Goal: Task Accomplishment & Management: Manage account settings

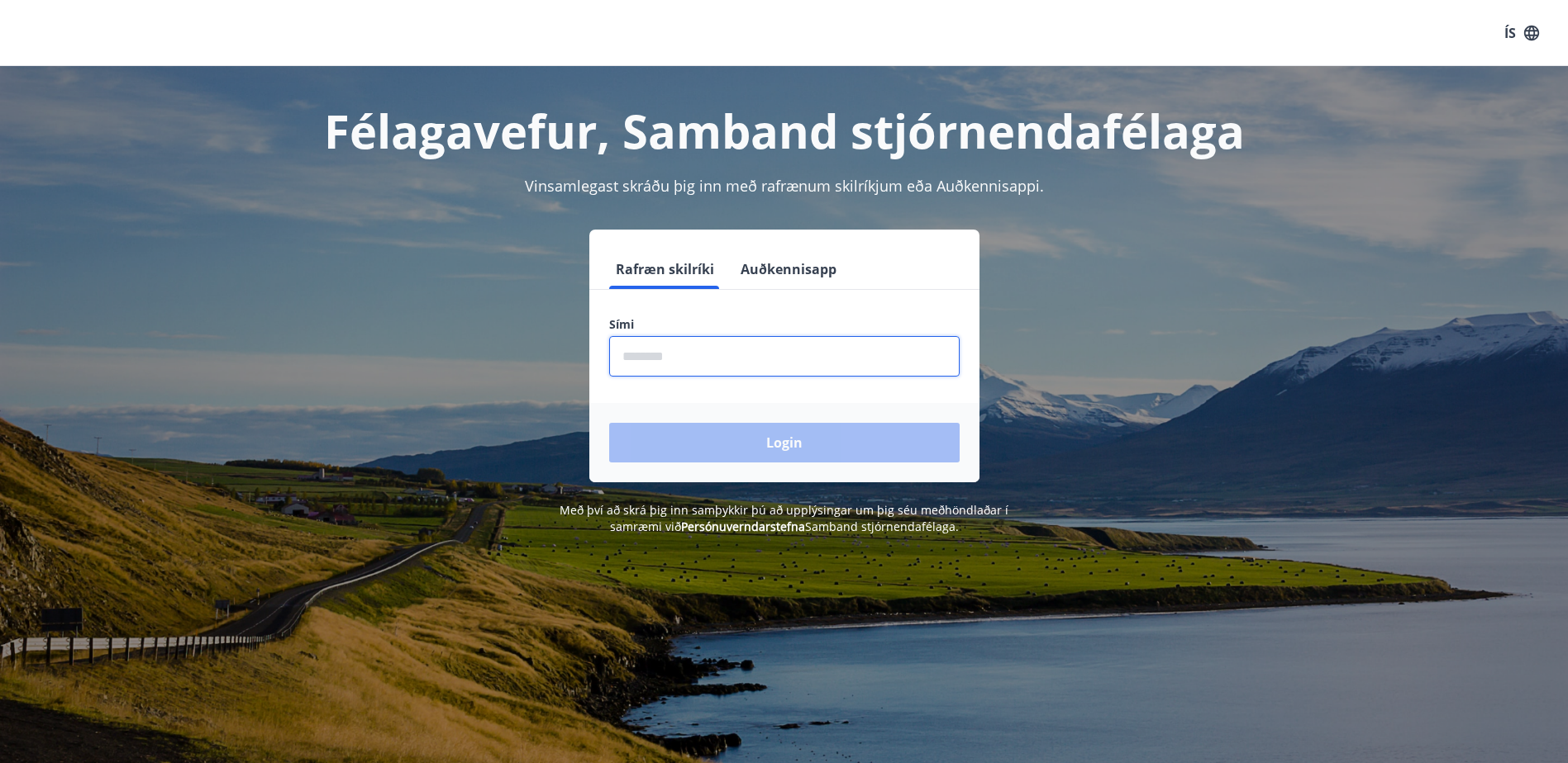
click at [674, 352] on input "phone" at bounding box center [784, 356] width 350 height 41
type input "********"
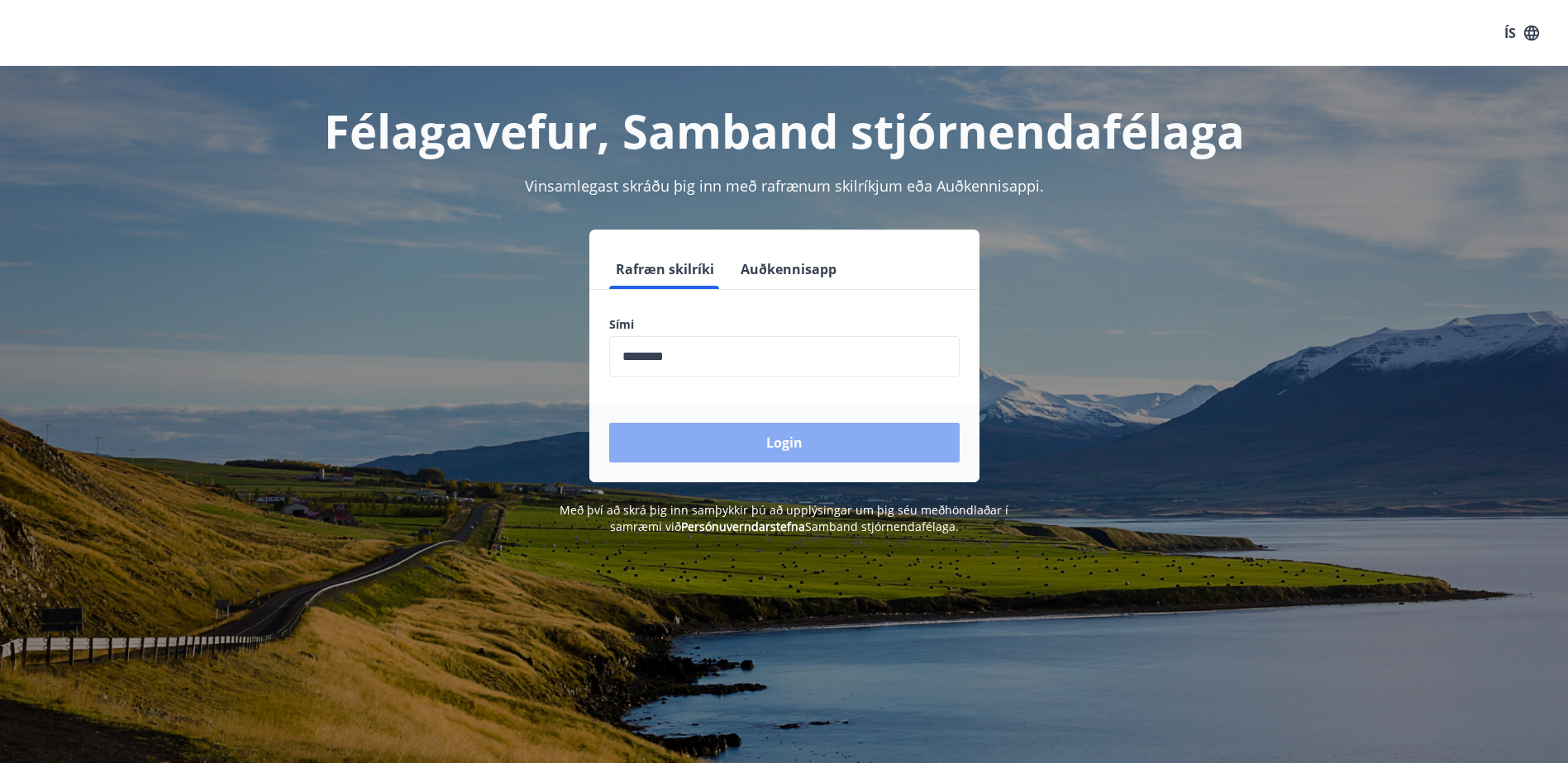
click at [695, 452] on button "Login" at bounding box center [784, 443] width 350 height 40
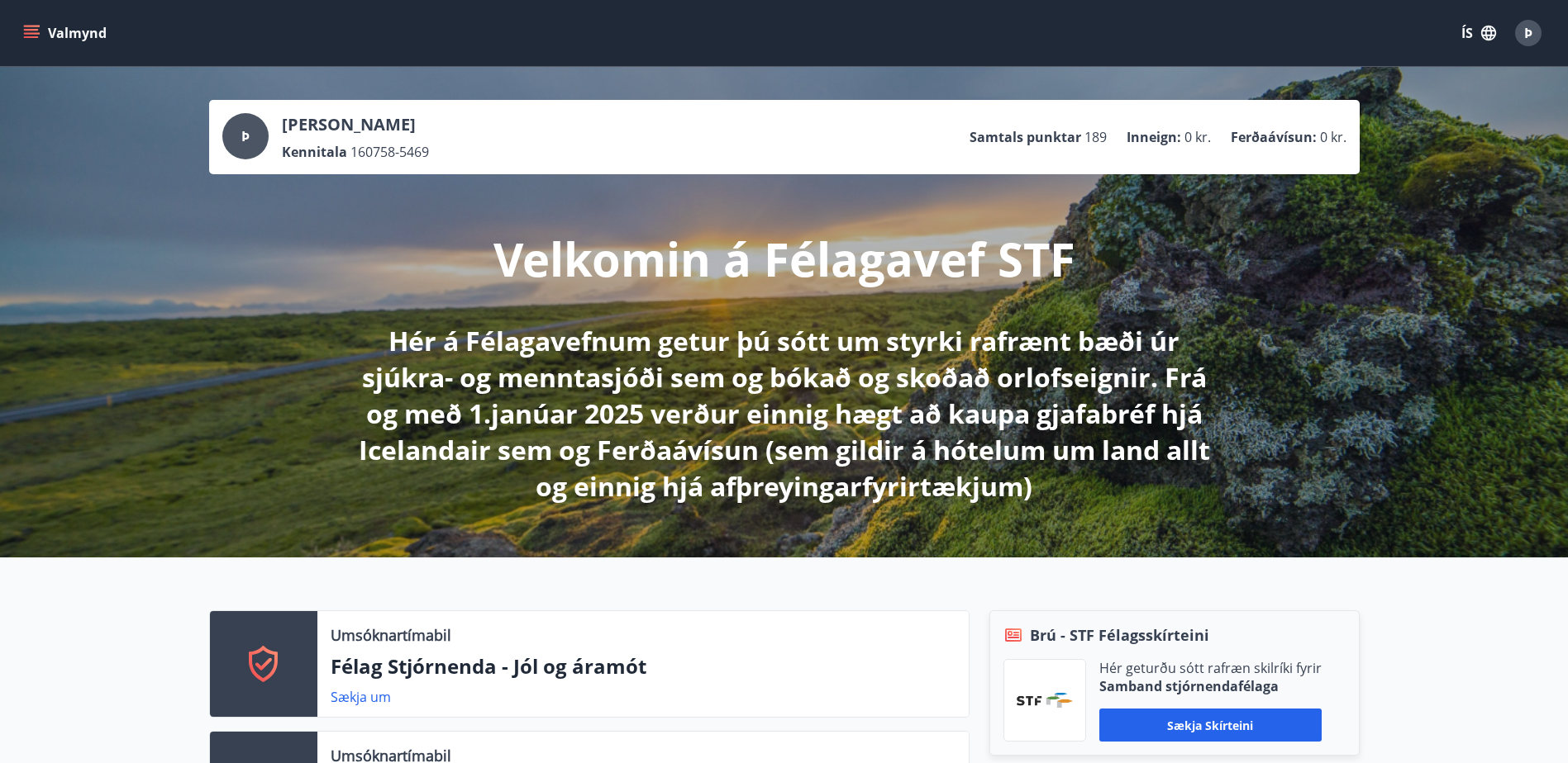
click at [29, 29] on icon "menu" at bounding box center [31, 30] width 15 height 2
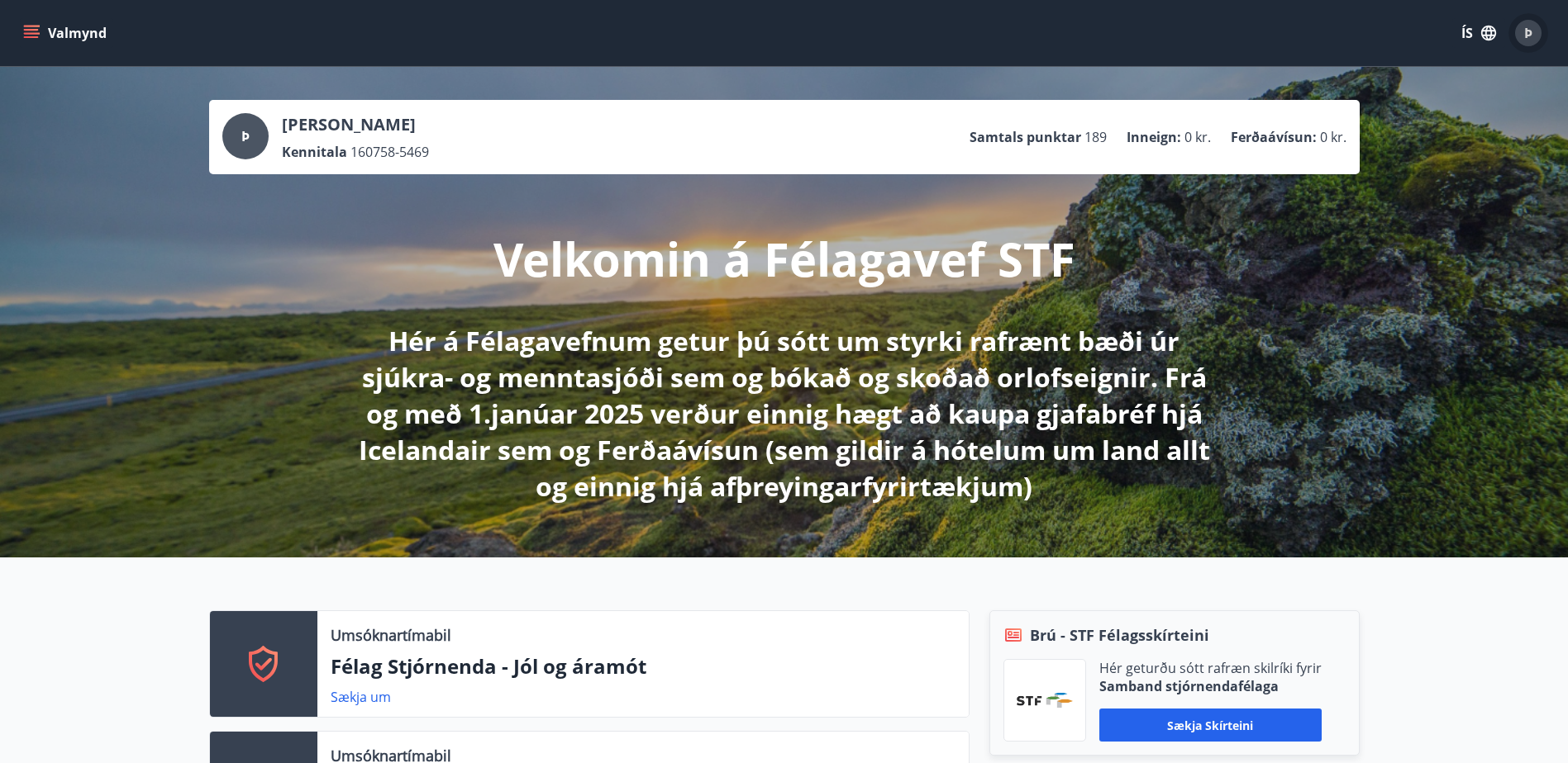
click at [1528, 32] on span "Þ" at bounding box center [1527, 32] width 9 height 18
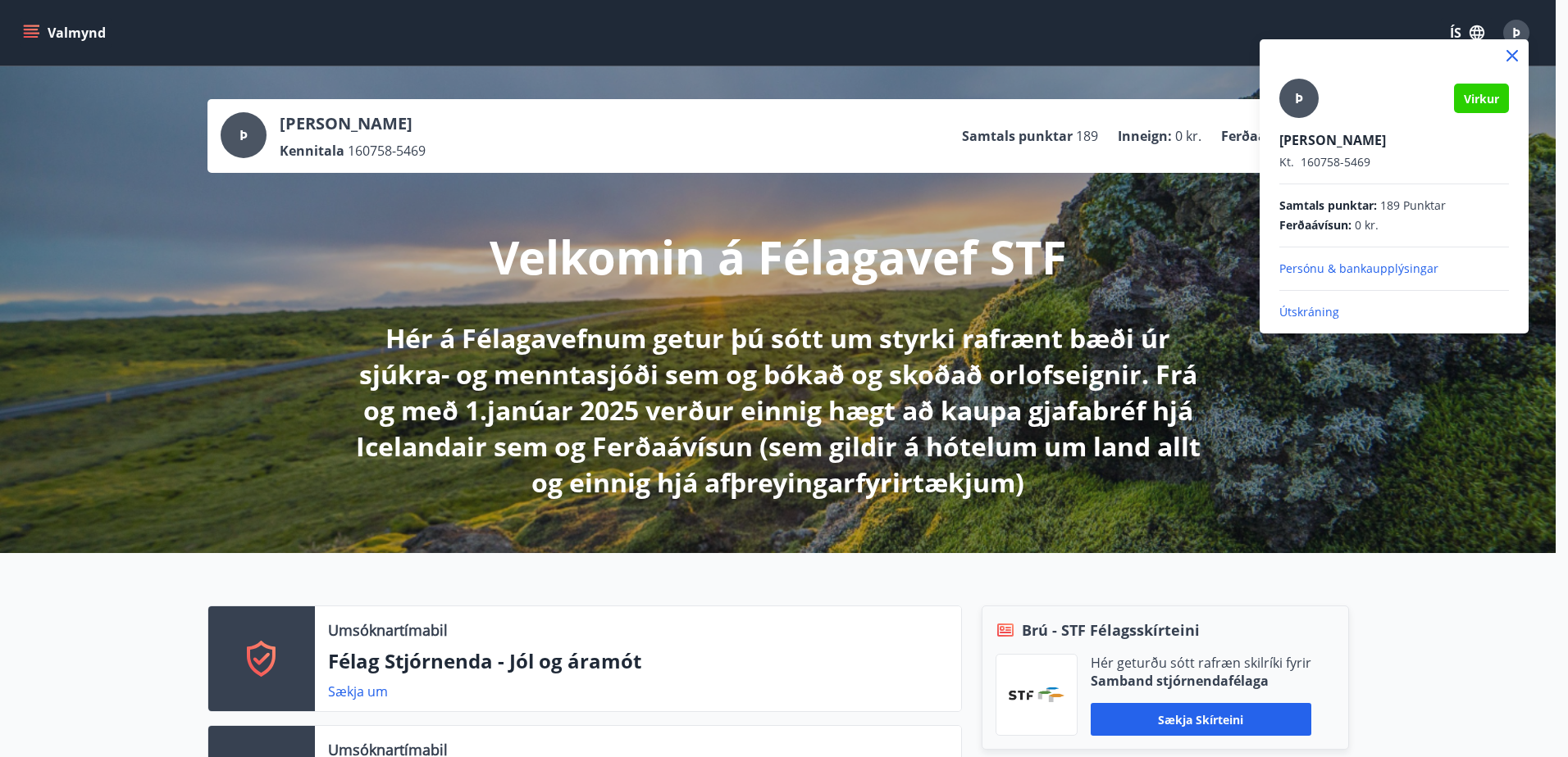
click at [1309, 269] on p "Persónu & bankaupplýsingar" at bounding box center [1394, 269] width 229 height 16
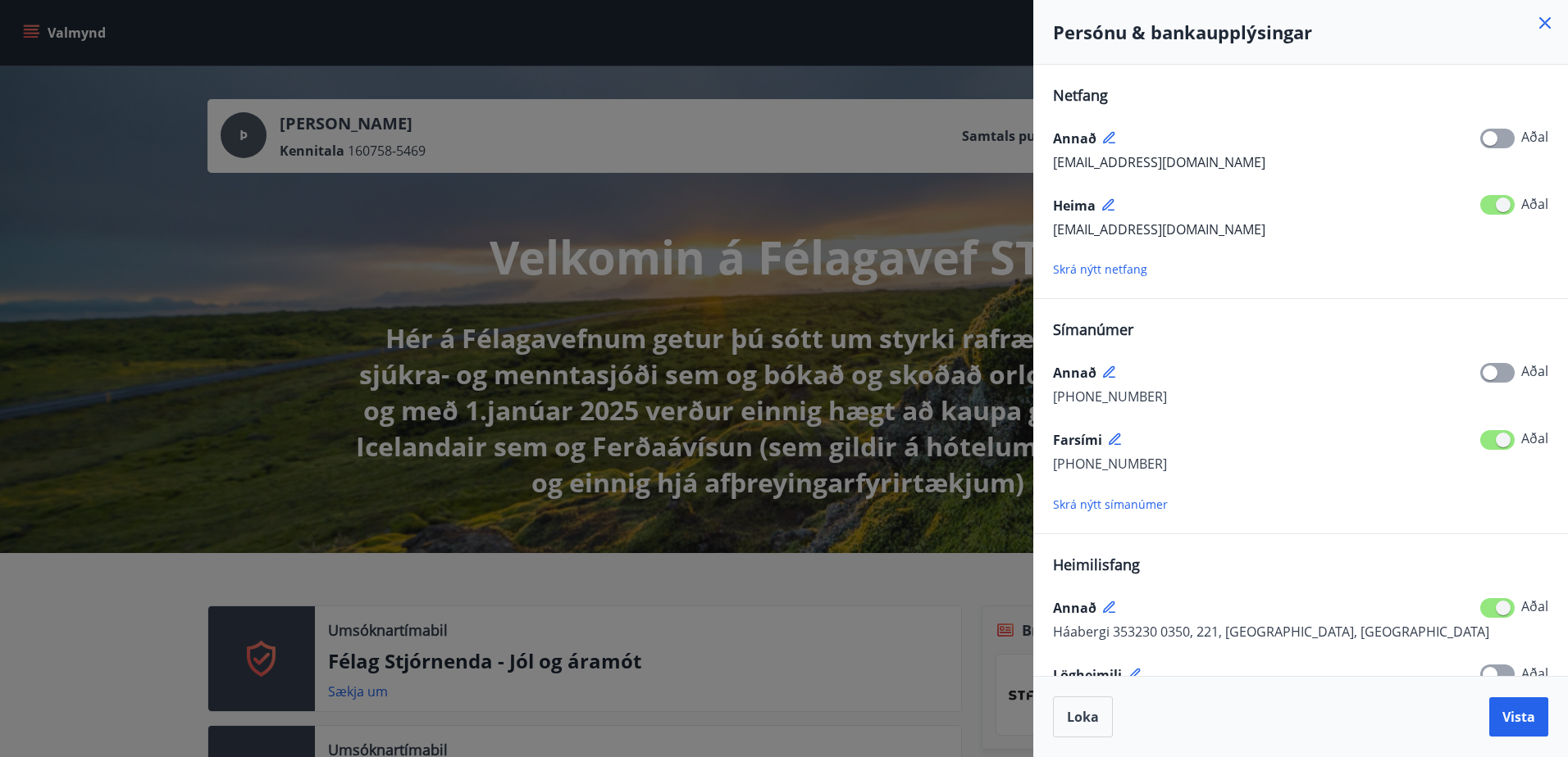
click at [1112, 164] on span "[EMAIL_ADDRESS][DOMAIN_NAME]" at bounding box center [1159, 162] width 212 height 18
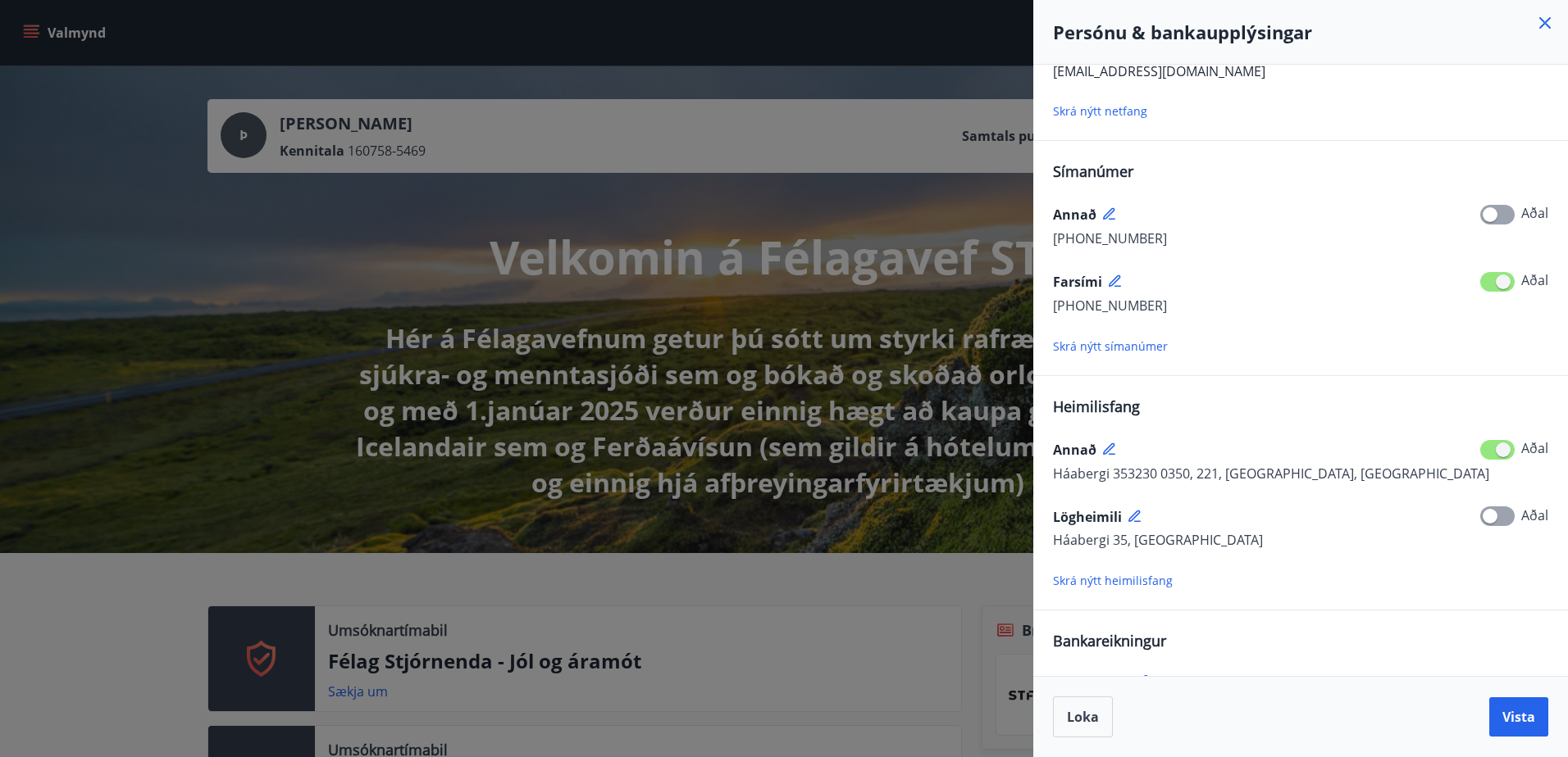
scroll to position [219, 0]
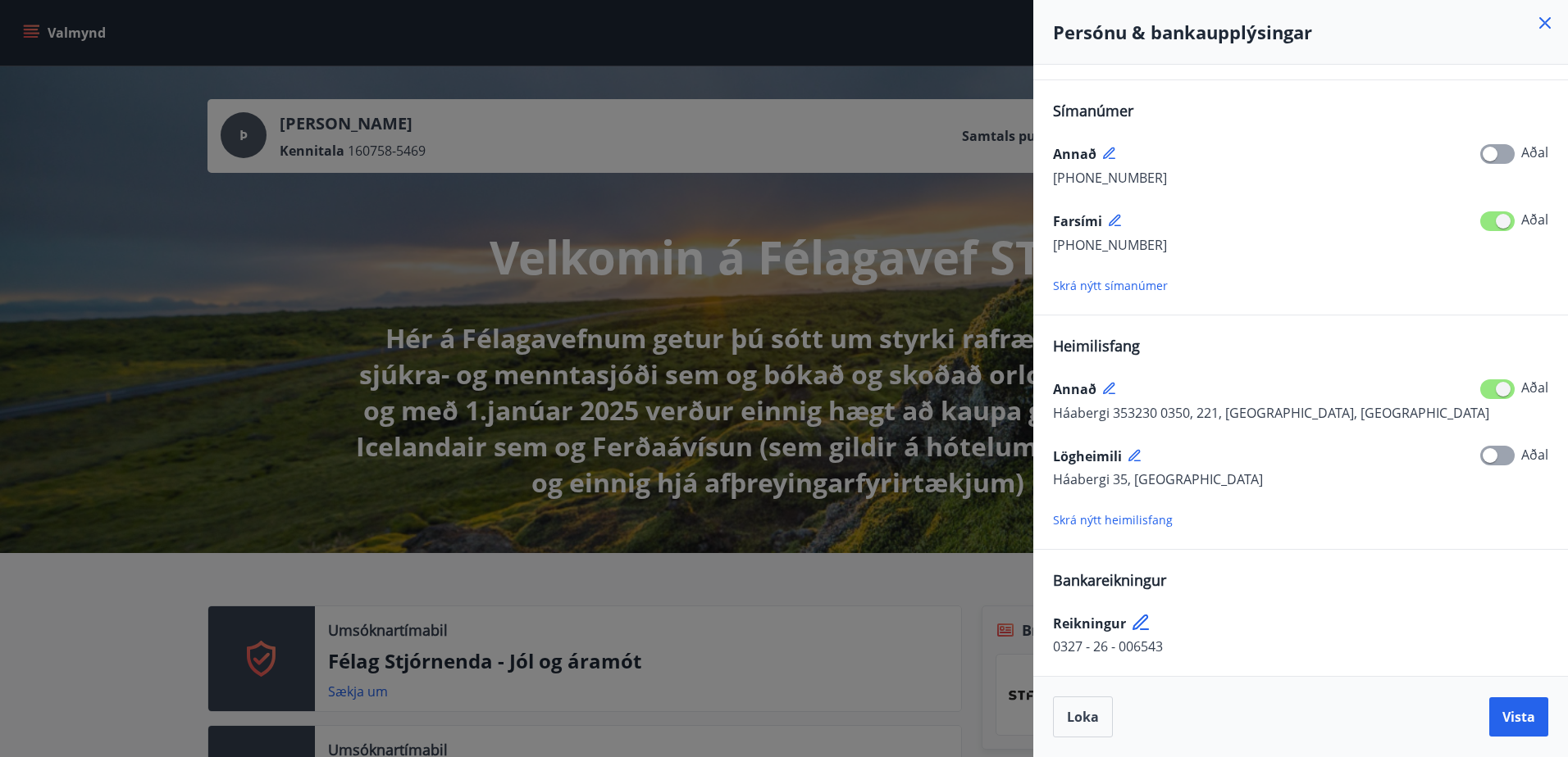
click at [1189, 411] on span "Háabergi 353230 0350, 221, [GEOGRAPHIC_DATA], [GEOGRAPHIC_DATA]" at bounding box center [1271, 412] width 436 height 18
click at [1174, 416] on span "Háabergi 353230 0350, 221, [GEOGRAPHIC_DATA], [GEOGRAPHIC_DATA]" at bounding box center [1271, 412] width 436 height 18
drag, startPoint x: 1174, startPoint y: 416, endPoint x: 1183, endPoint y: 409, distance: 11.4
click at [1183, 409] on span "Háabergi 353230 0350, 221, [GEOGRAPHIC_DATA], [GEOGRAPHIC_DATA]" at bounding box center [1271, 412] width 436 height 18
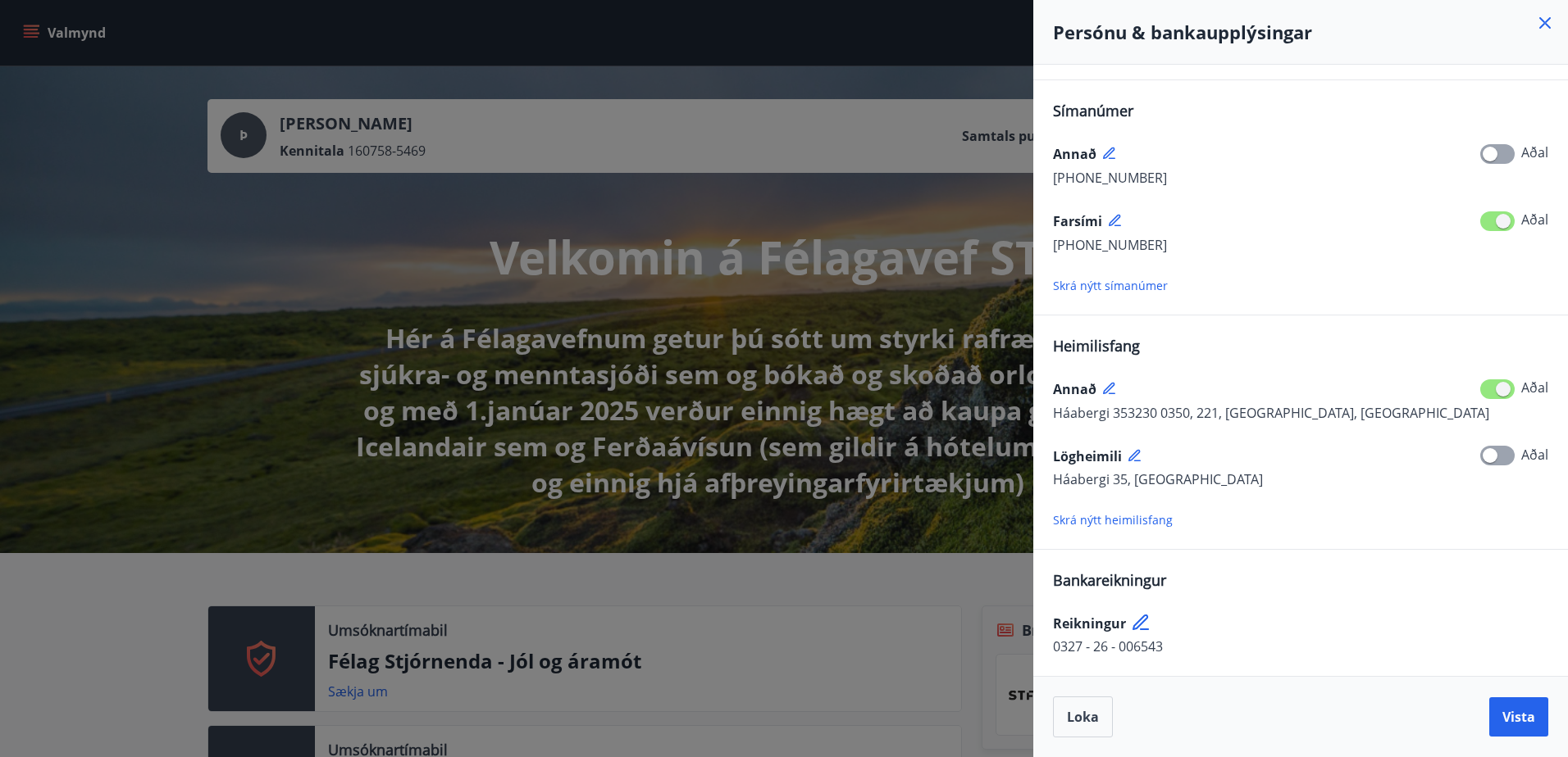
click at [1188, 412] on span "Háabergi 353230 0350, 221, [GEOGRAPHIC_DATA], [GEOGRAPHIC_DATA]" at bounding box center [1271, 412] width 436 height 18
drag, startPoint x: 1188, startPoint y: 412, endPoint x: 1202, endPoint y: 457, distance: 47.1
click at [1202, 457] on div "Lögheimili" at bounding box center [1300, 456] width 495 height 26
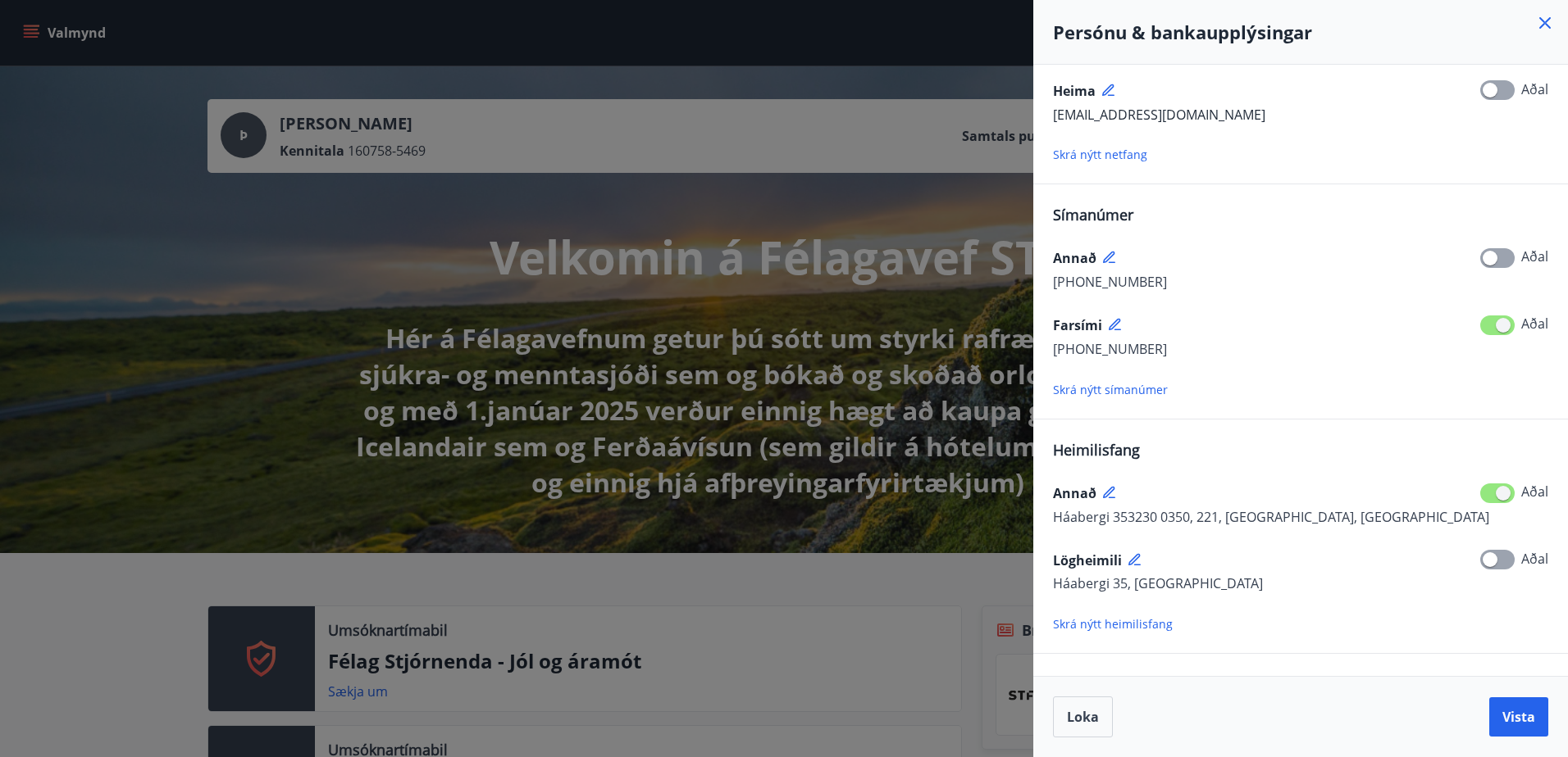
scroll to position [0, 0]
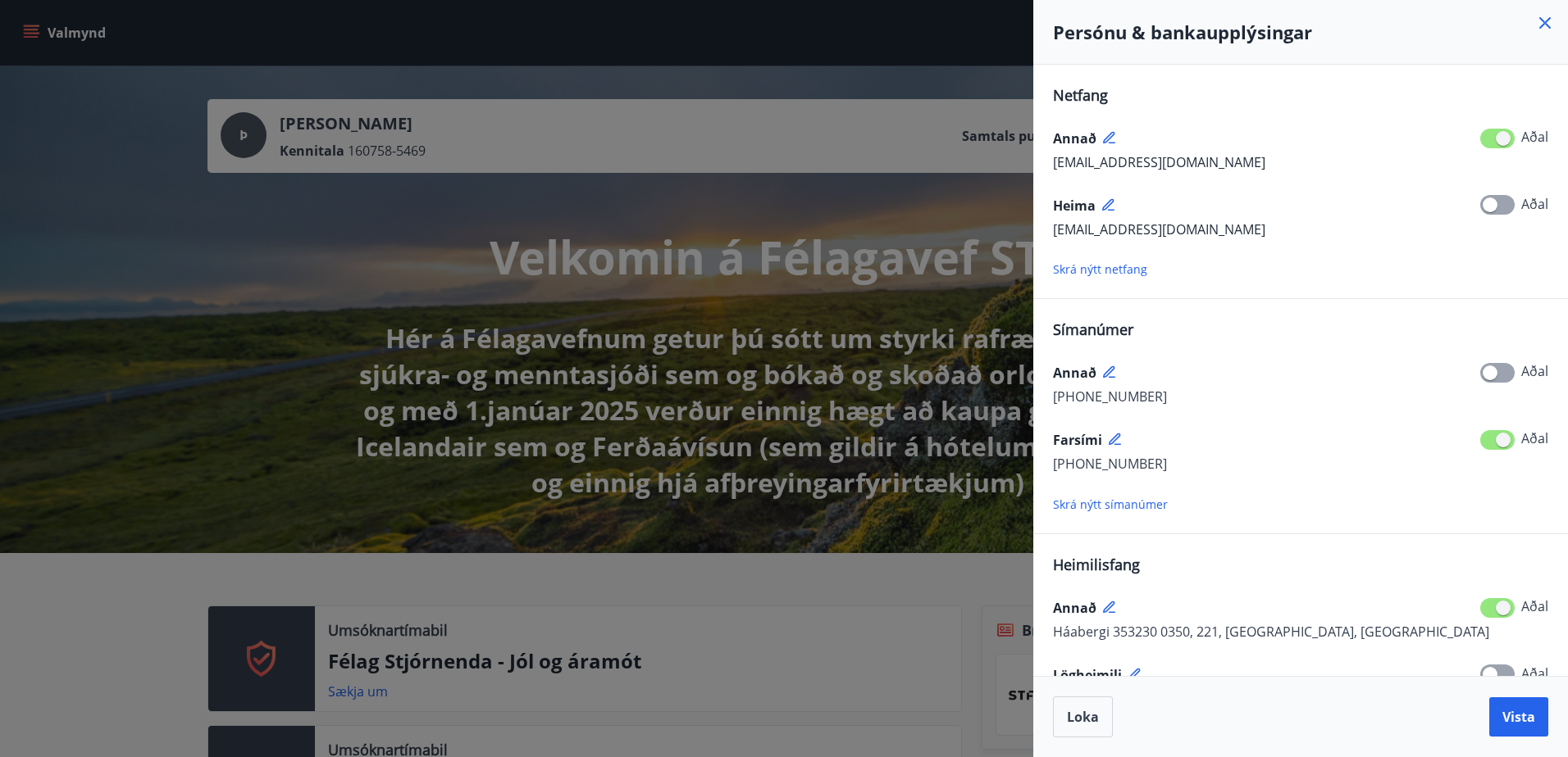
click at [1164, 229] on span "[EMAIL_ADDRESS][DOMAIN_NAME]" at bounding box center [1159, 229] width 212 height 18
click at [1162, 229] on span "[EMAIL_ADDRESS][DOMAIN_NAME]" at bounding box center [1159, 229] width 212 height 18
drag, startPoint x: 1162, startPoint y: 229, endPoint x: 1121, endPoint y: 237, distance: 41.8
click at [1121, 237] on span "[EMAIL_ADDRESS][DOMAIN_NAME]" at bounding box center [1159, 229] width 212 height 18
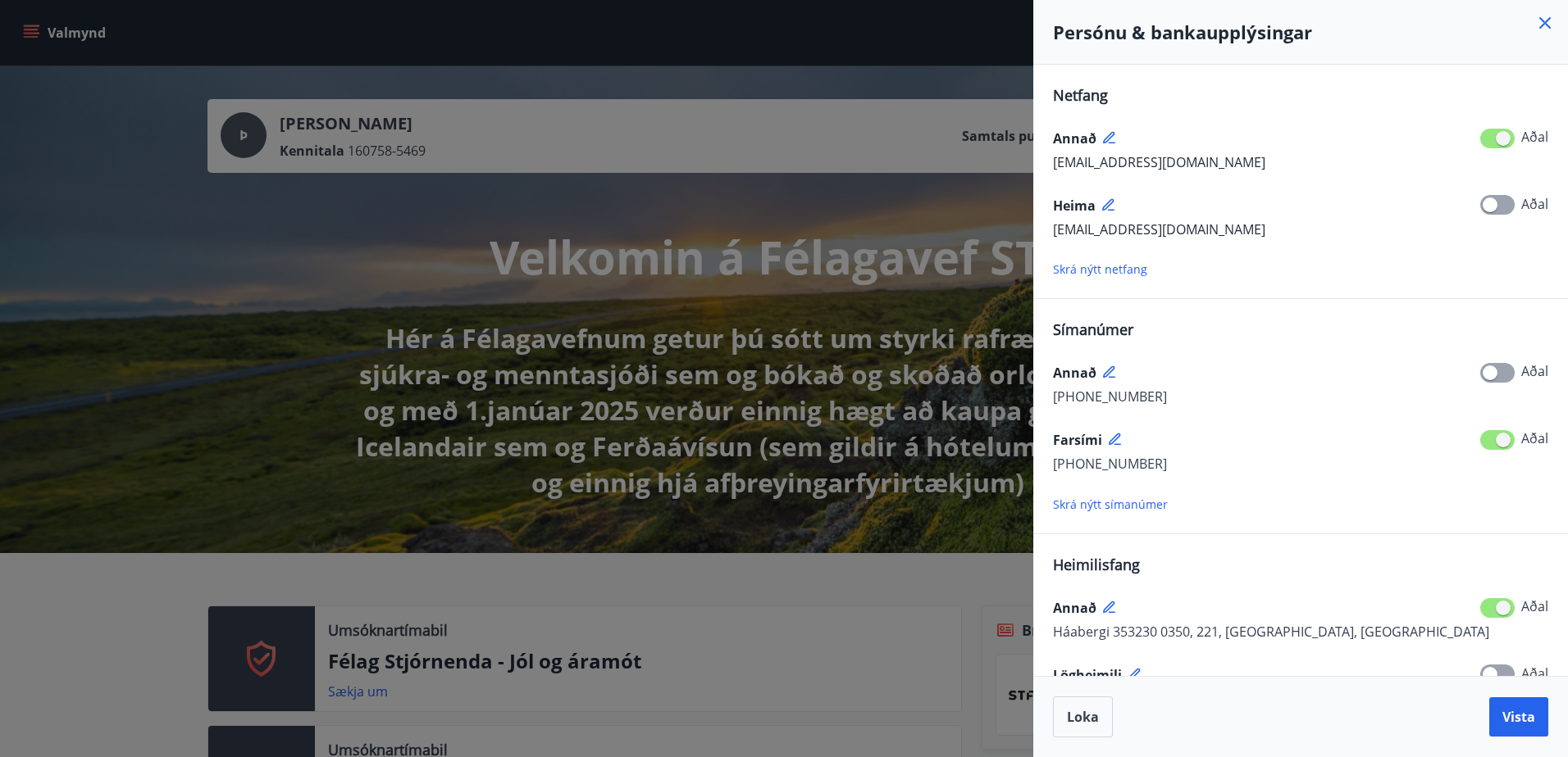
click at [1158, 231] on span "[EMAIL_ADDRESS][DOMAIN_NAME]" at bounding box center [1159, 229] width 212 height 18
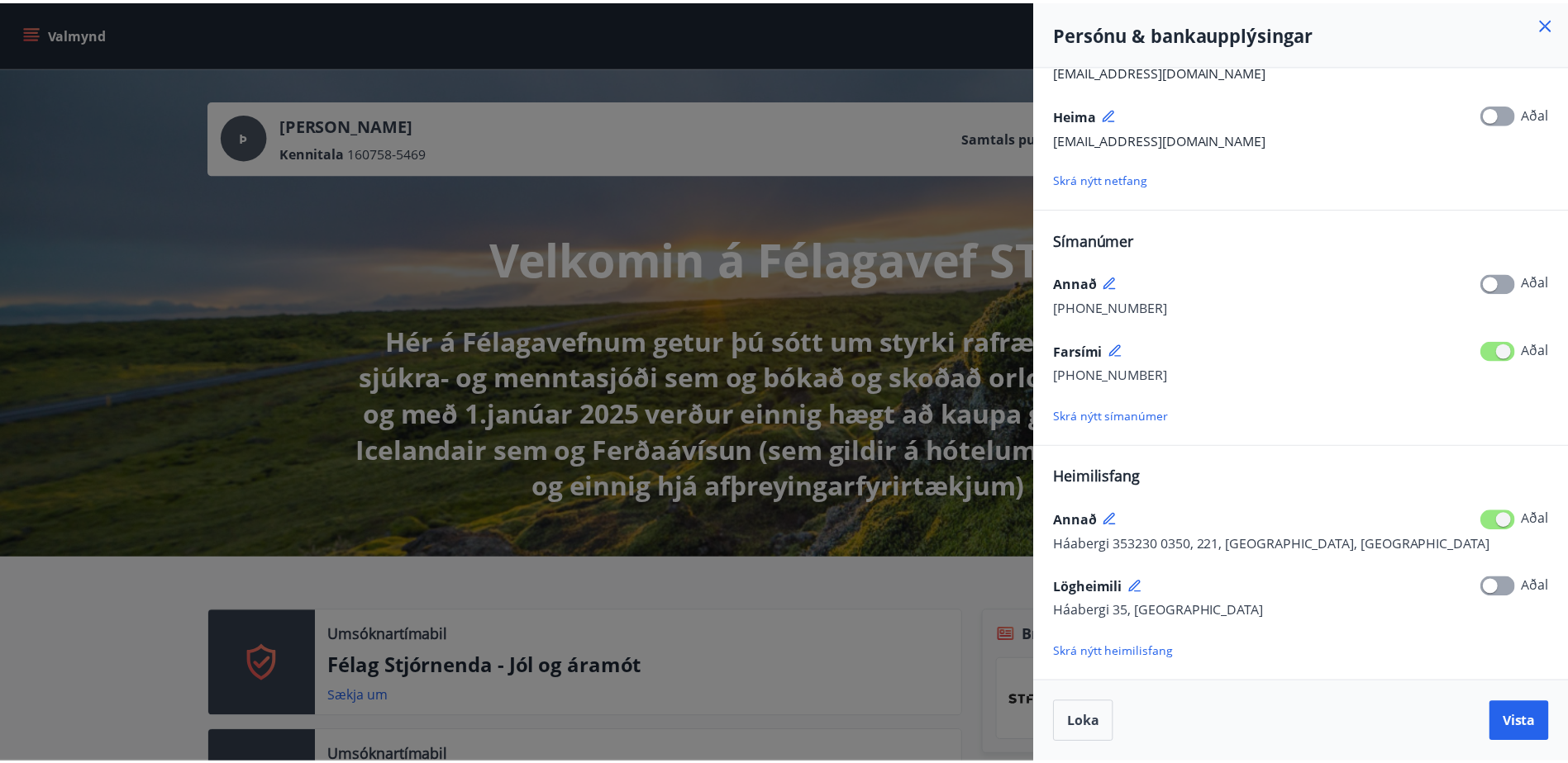
scroll to position [221, 0]
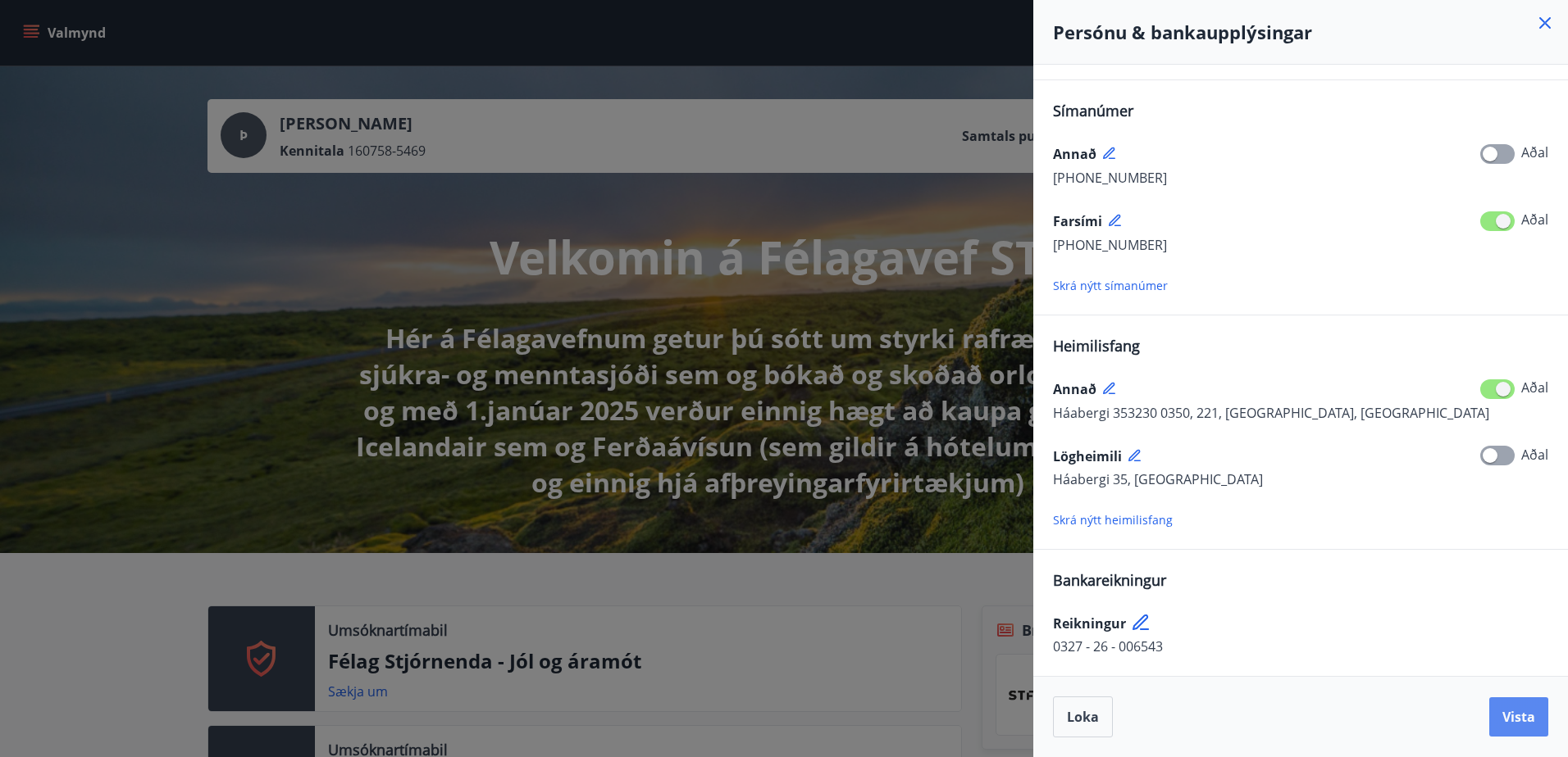
click at [1538, 722] on button "Vista" at bounding box center [1518, 718] width 59 height 39
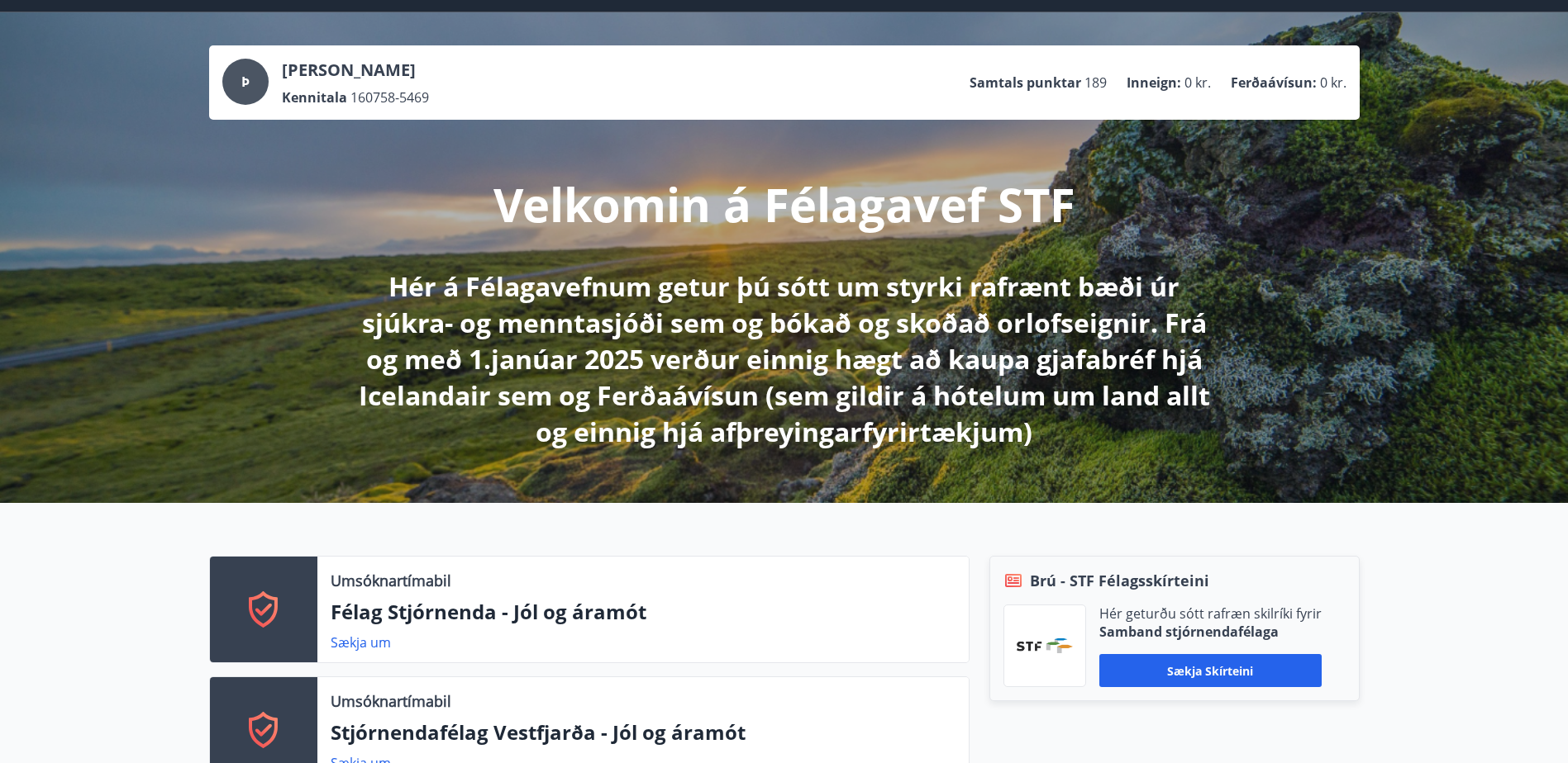
scroll to position [0, 0]
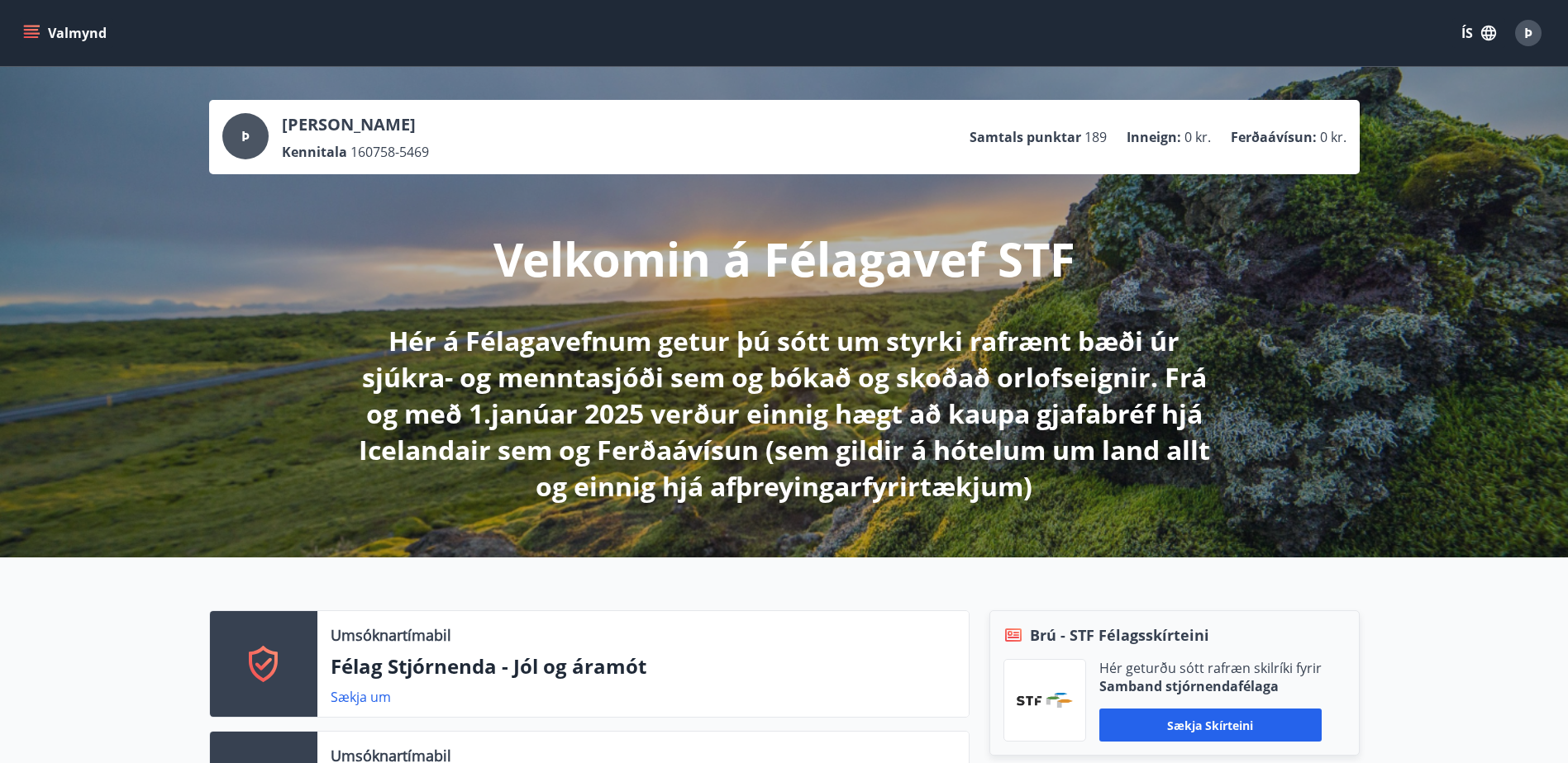
click at [30, 29] on icon "menu" at bounding box center [31, 30] width 15 height 2
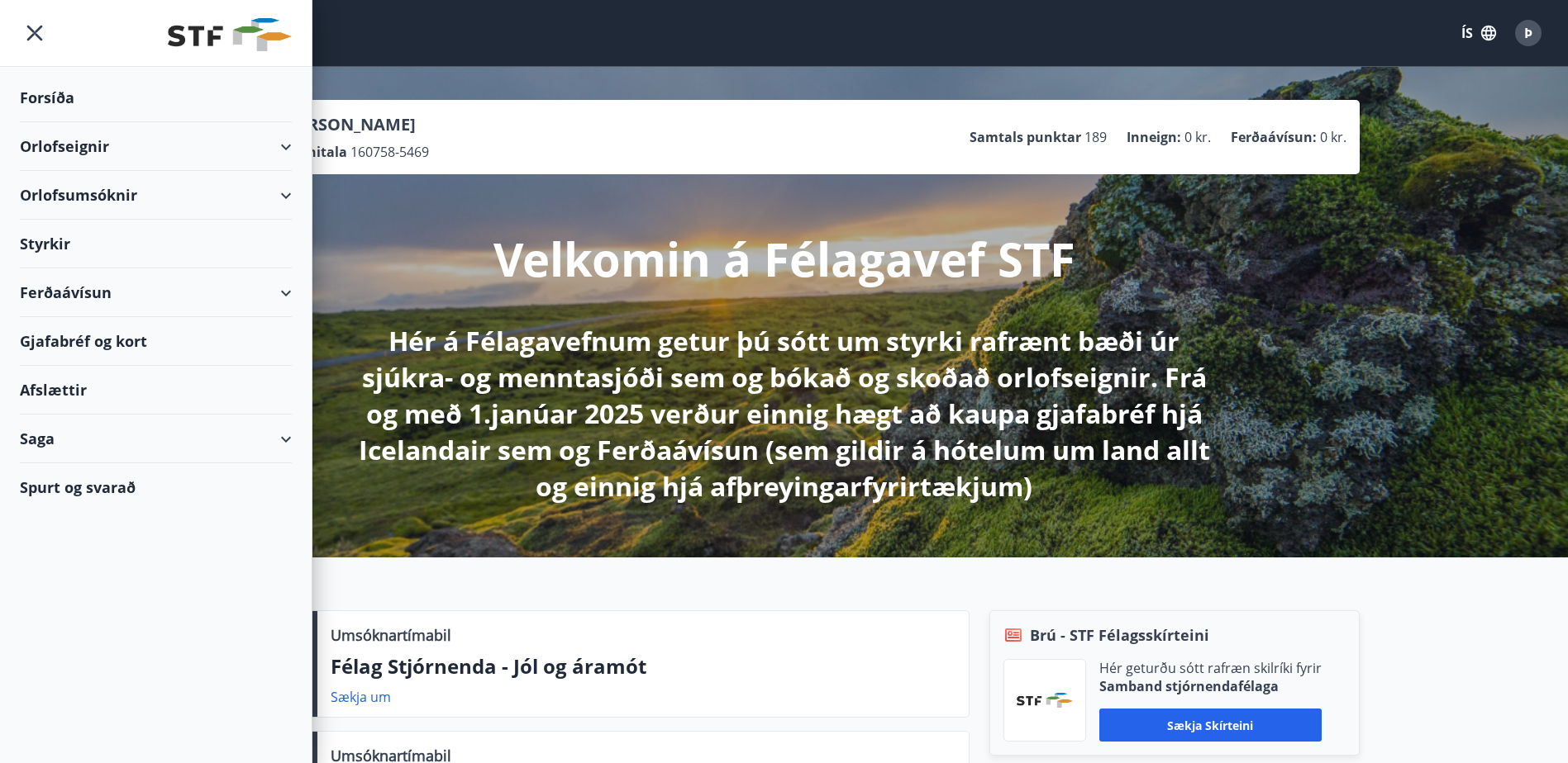
click at [275, 289] on div "Ferðaávísun" at bounding box center [155, 293] width 272 height 48
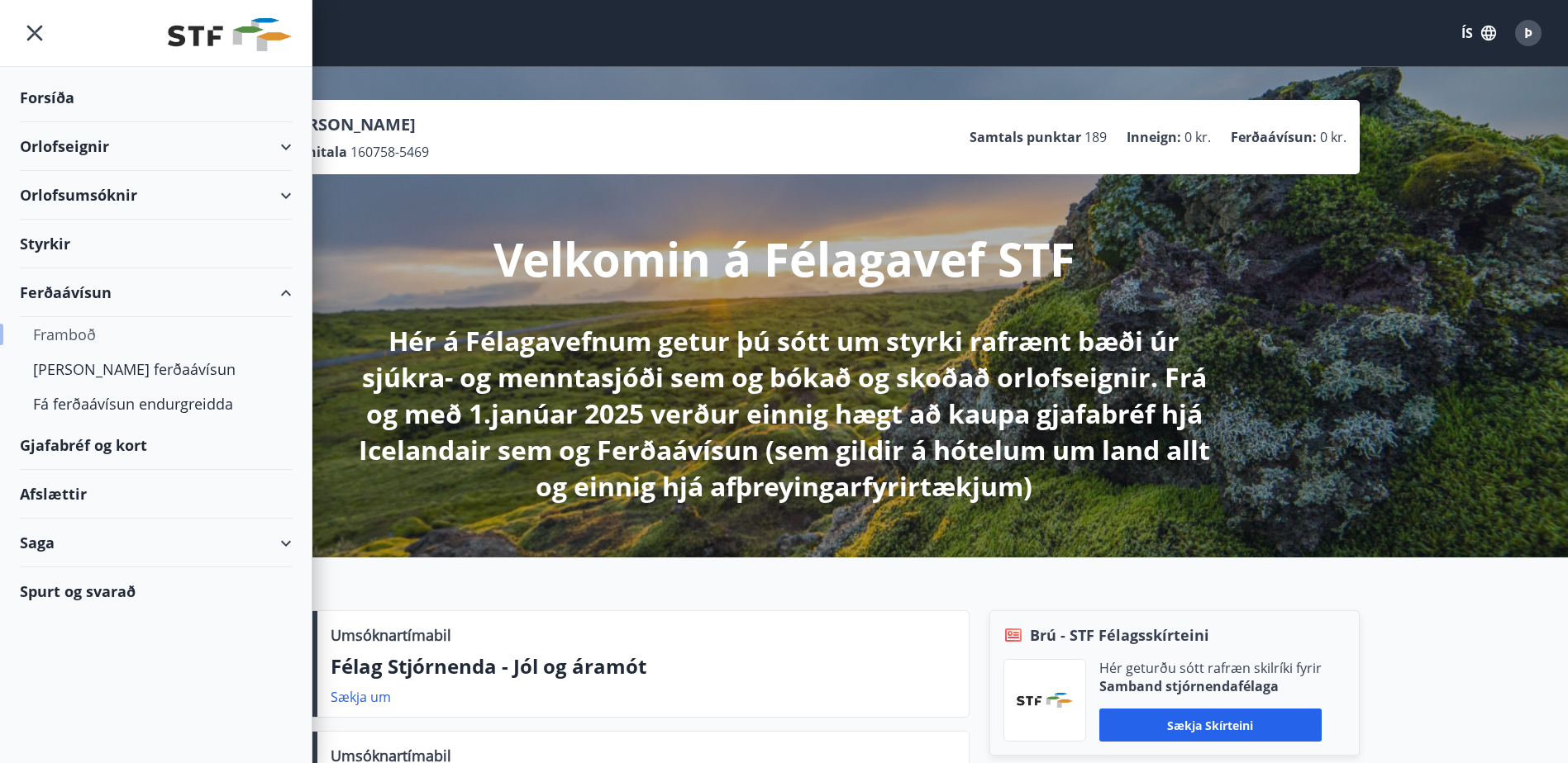
click at [88, 334] on div "Framboð" at bounding box center [155, 334] width 245 height 35
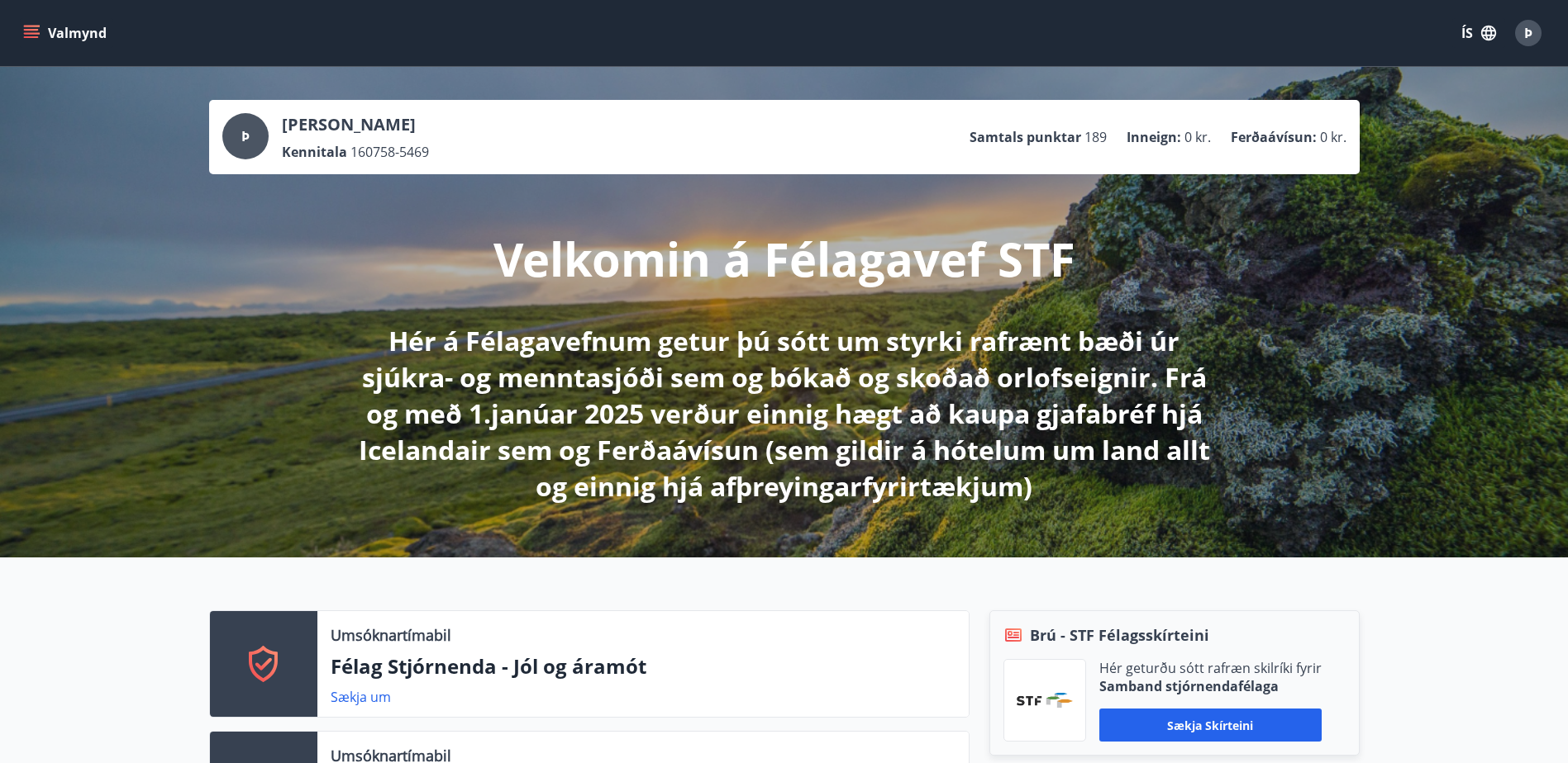
click at [29, 30] on icon "menu" at bounding box center [31, 30] width 15 height 2
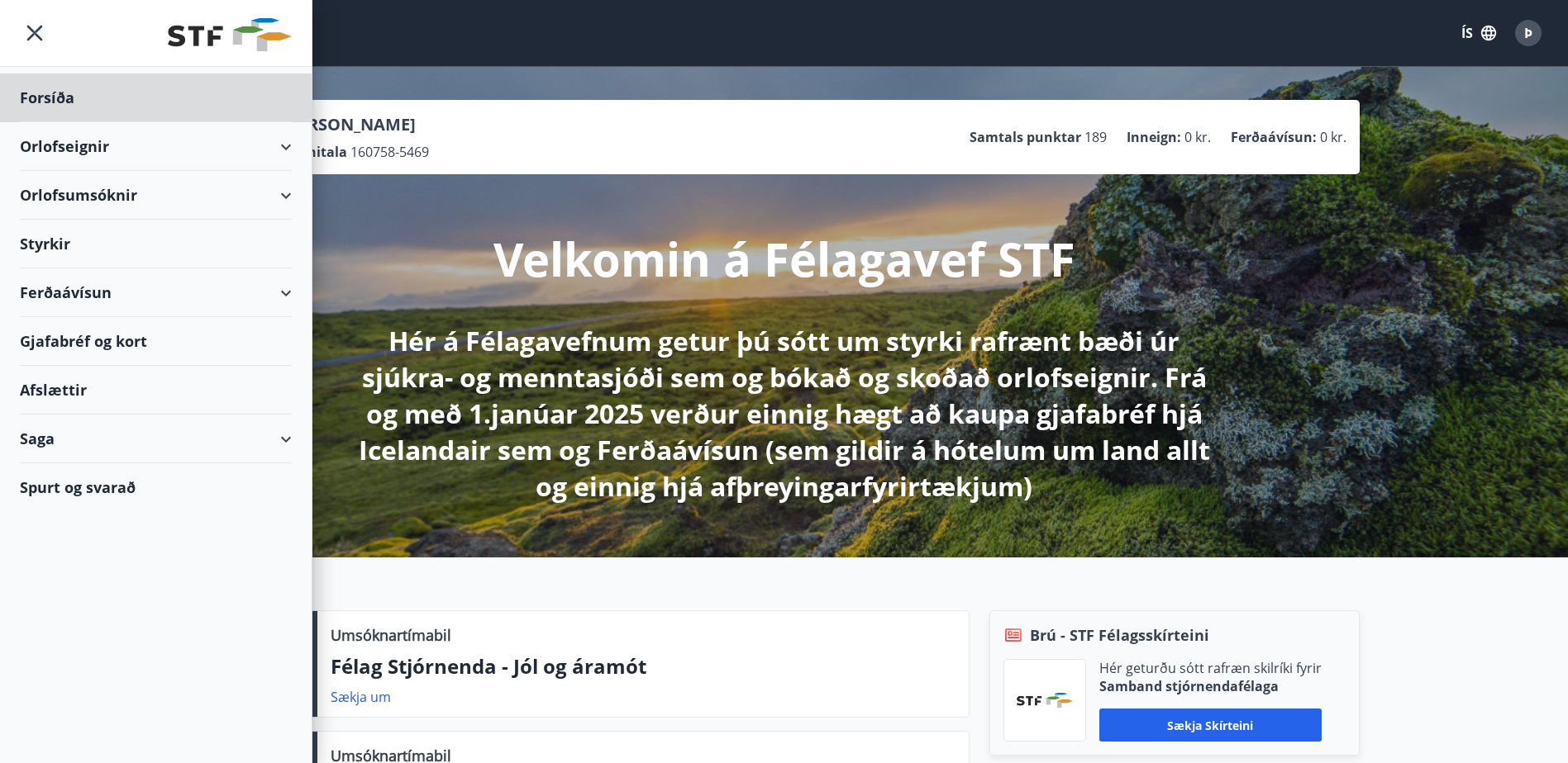
click at [60, 243] on div "Styrkir" at bounding box center [155, 243] width 272 height 48
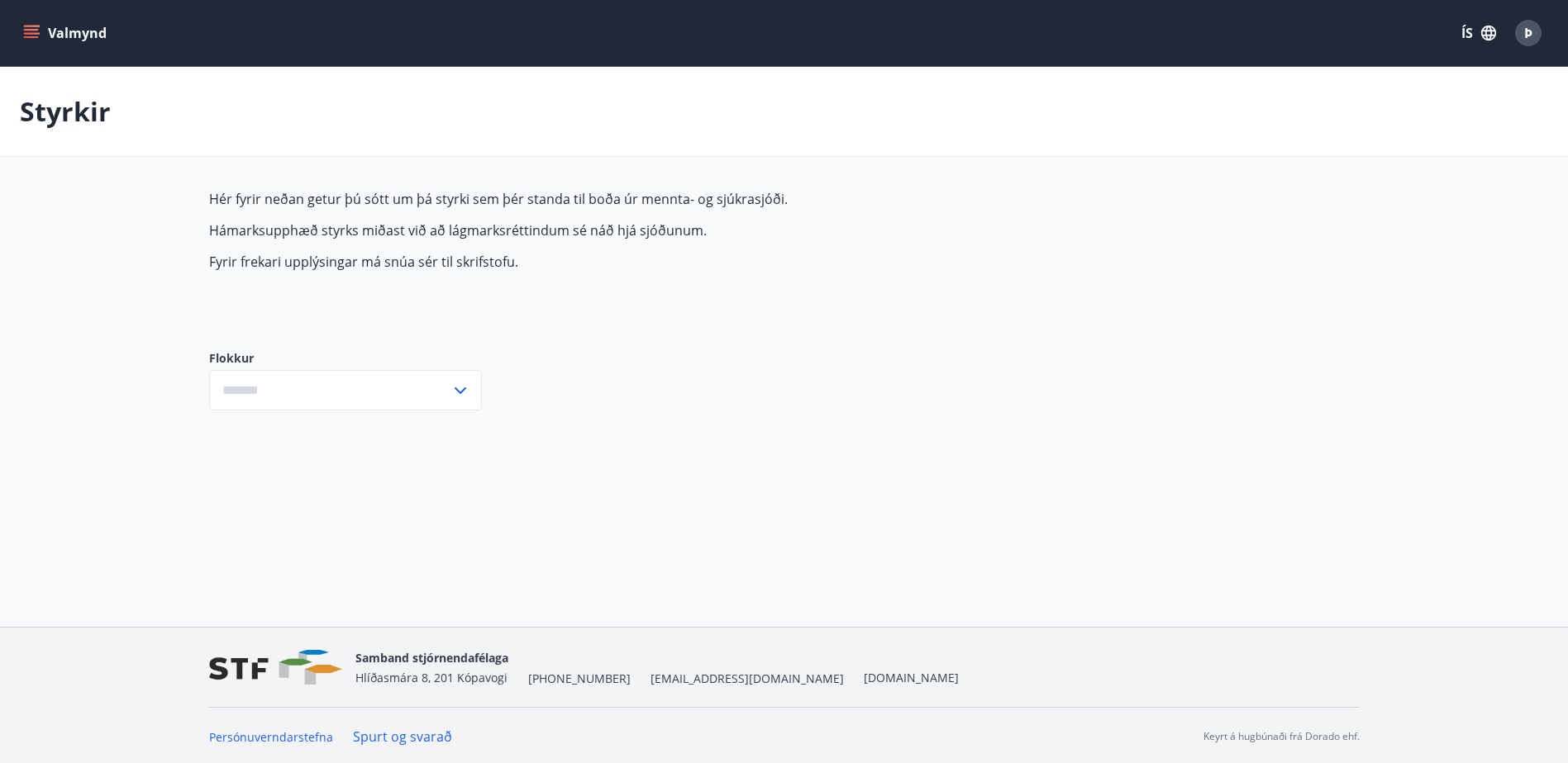
type input "***"
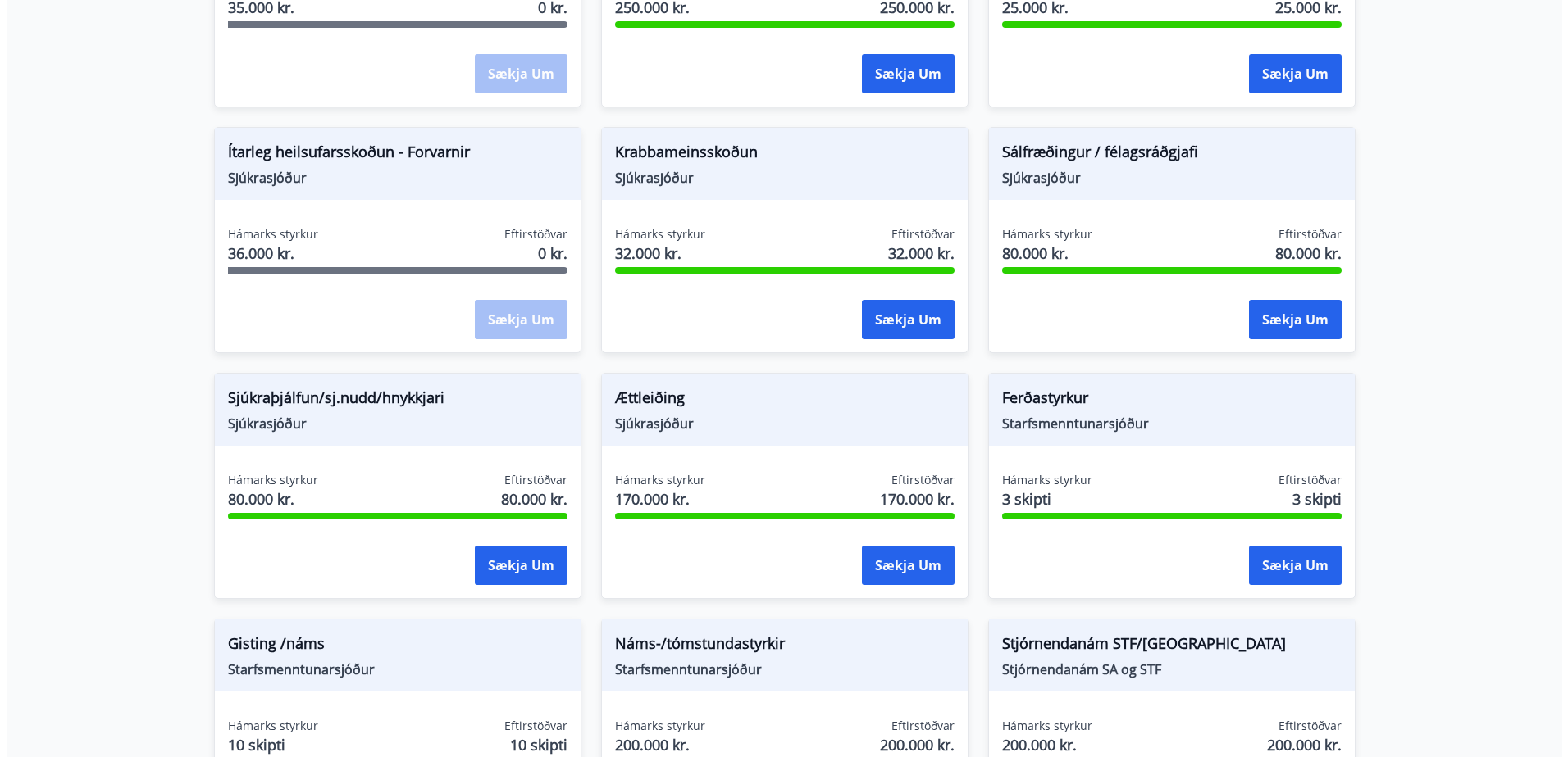
scroll to position [1066, 0]
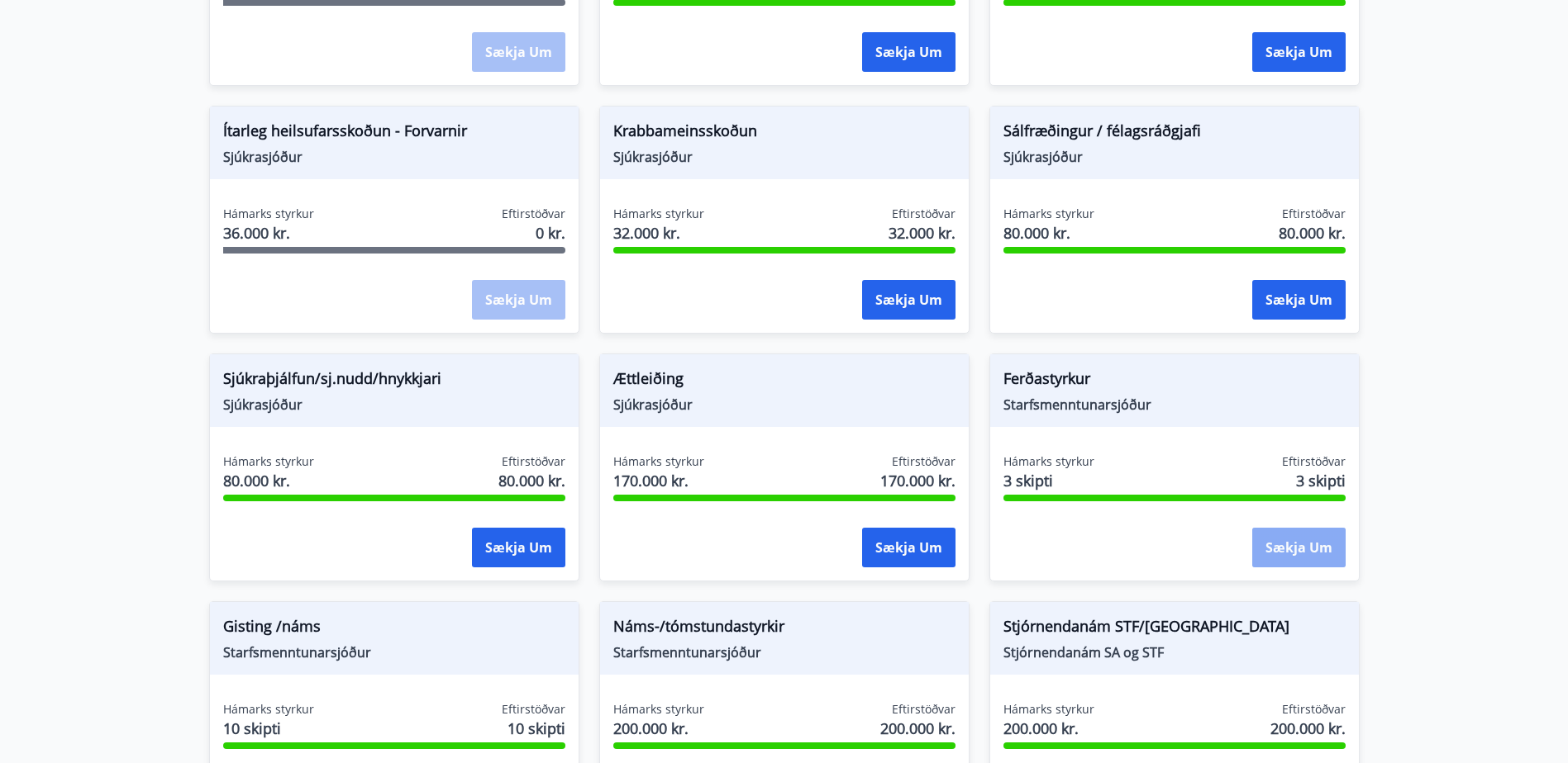
click at [1282, 545] on button "Sækja um" at bounding box center [1298, 548] width 94 height 40
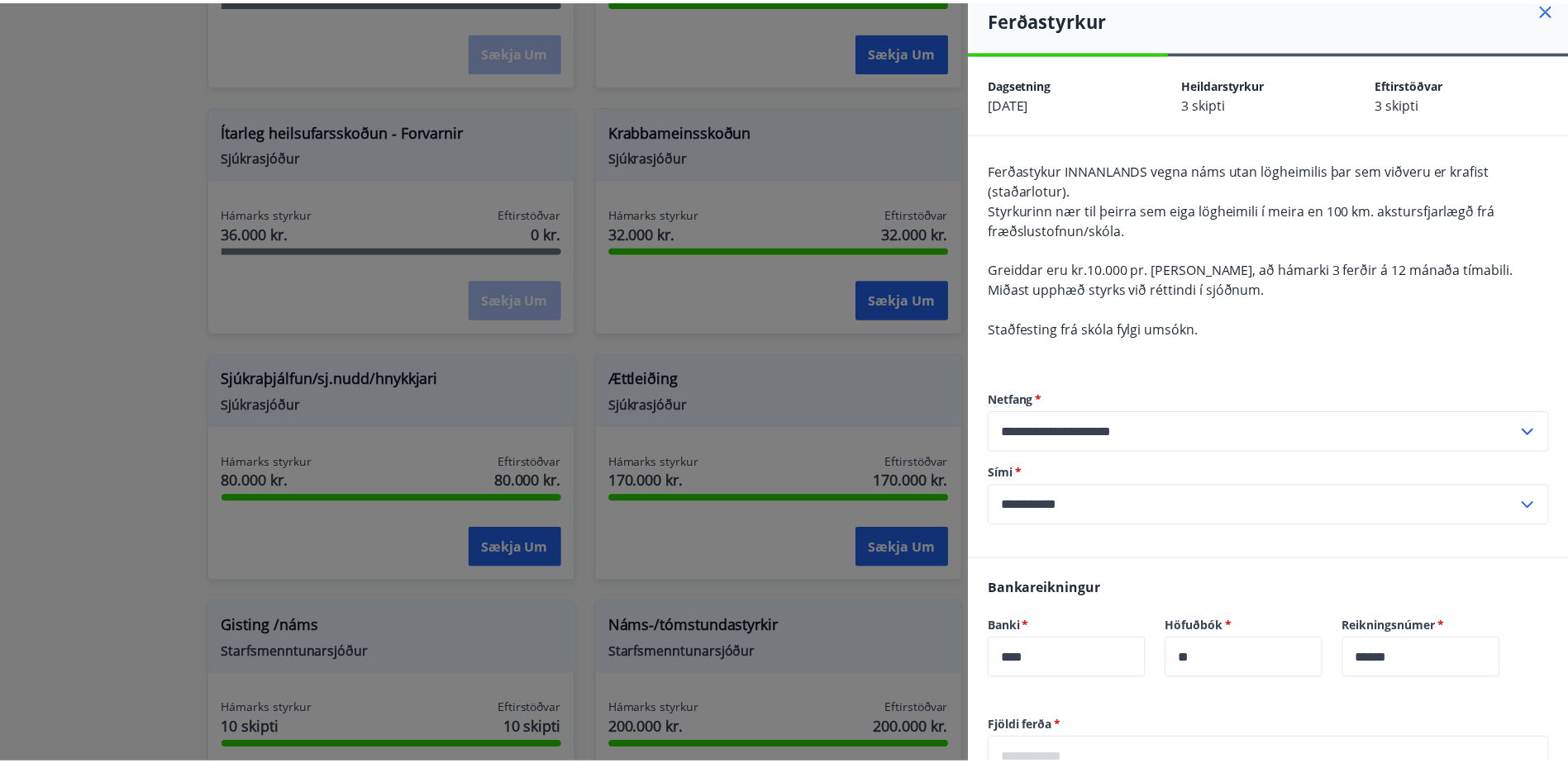
scroll to position [0, 0]
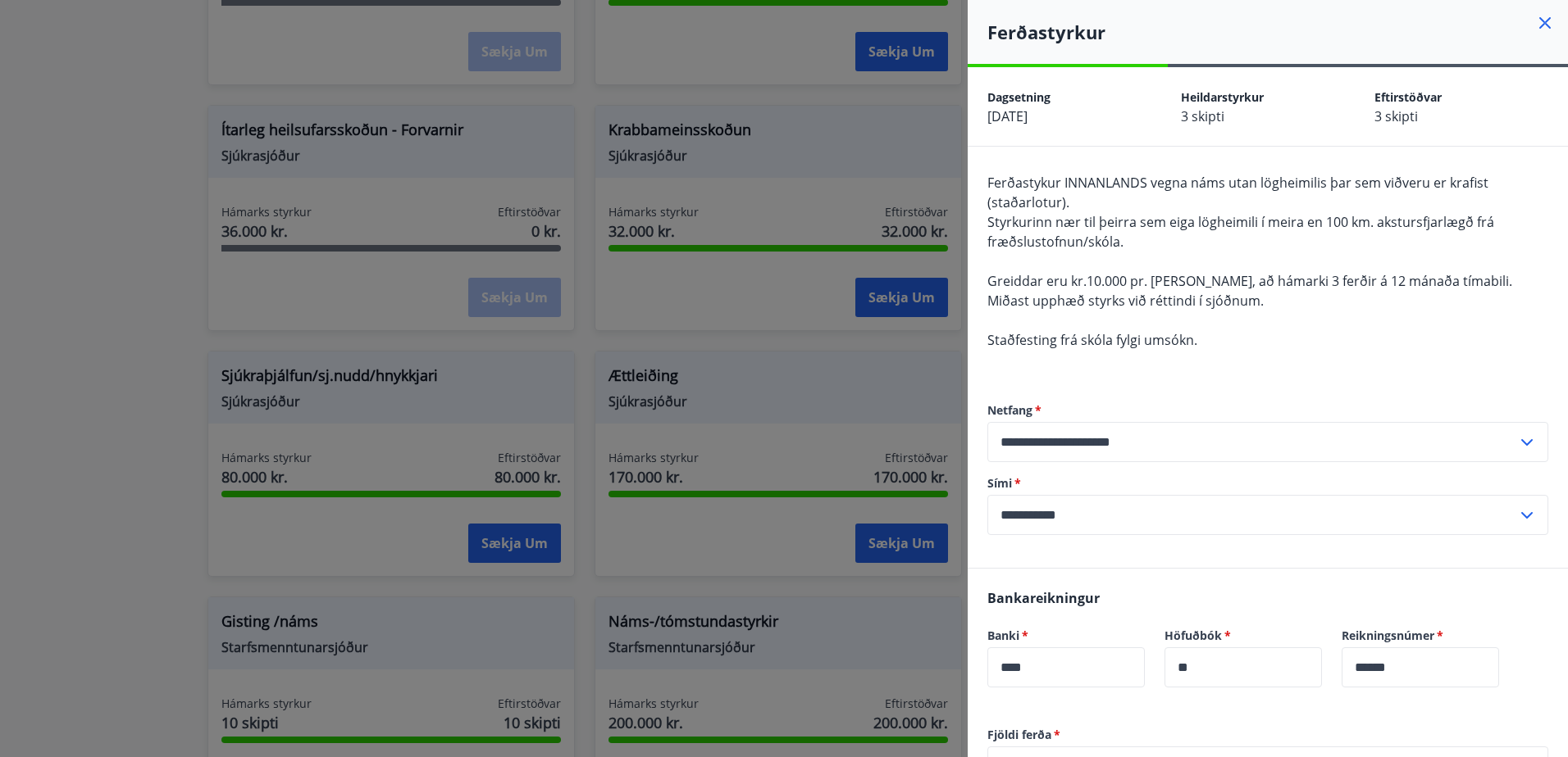
click at [1535, 14] on icon at bounding box center [1545, 23] width 20 height 20
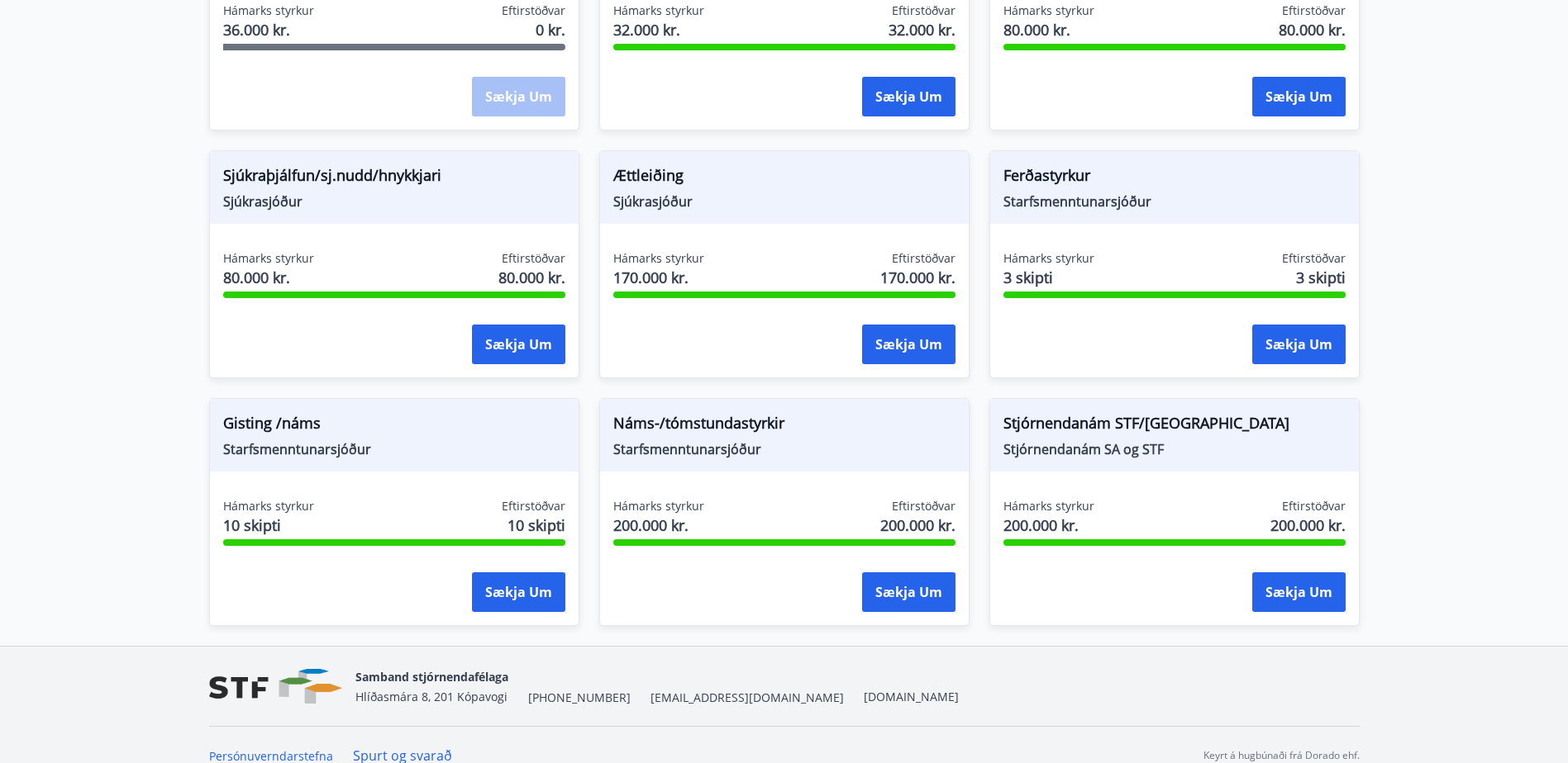
scroll to position [1299, 0]
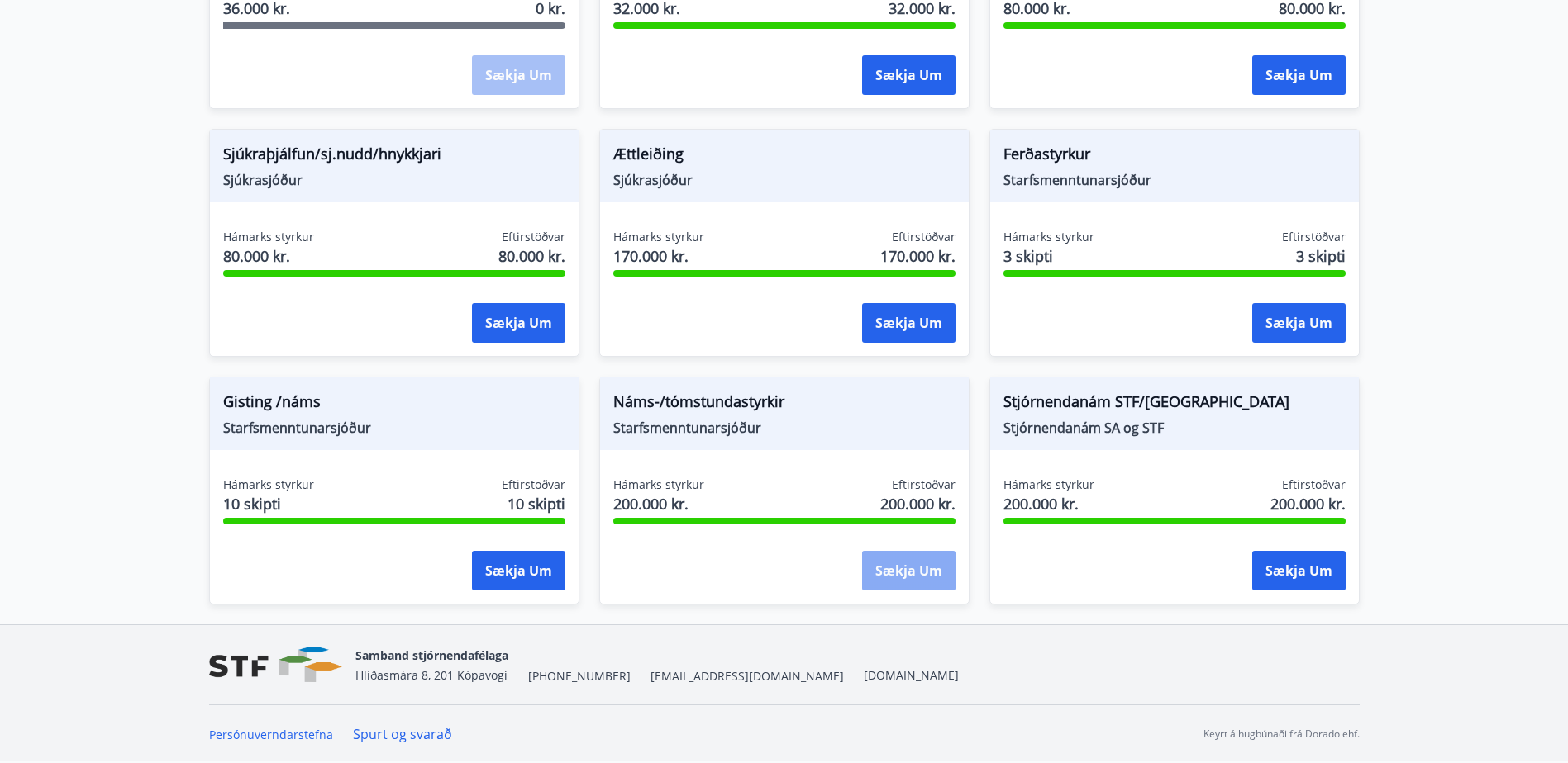
click at [897, 571] on button "Sækja um" at bounding box center [908, 571] width 94 height 40
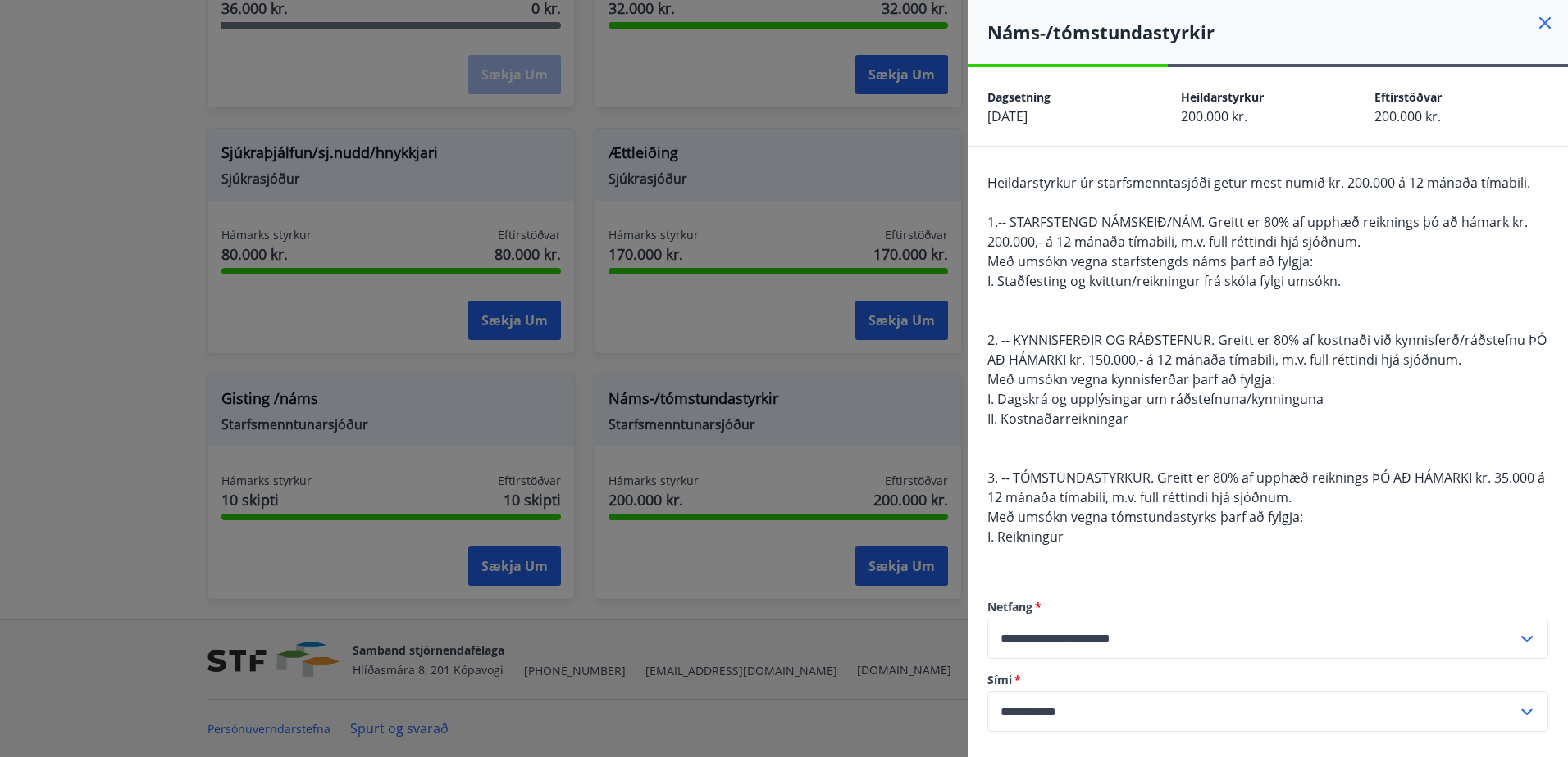
click at [1311, 570] on div "**********" at bounding box center [1267, 665] width 561 height 198
click at [1539, 25] on icon at bounding box center [1545, 23] width 11 height 11
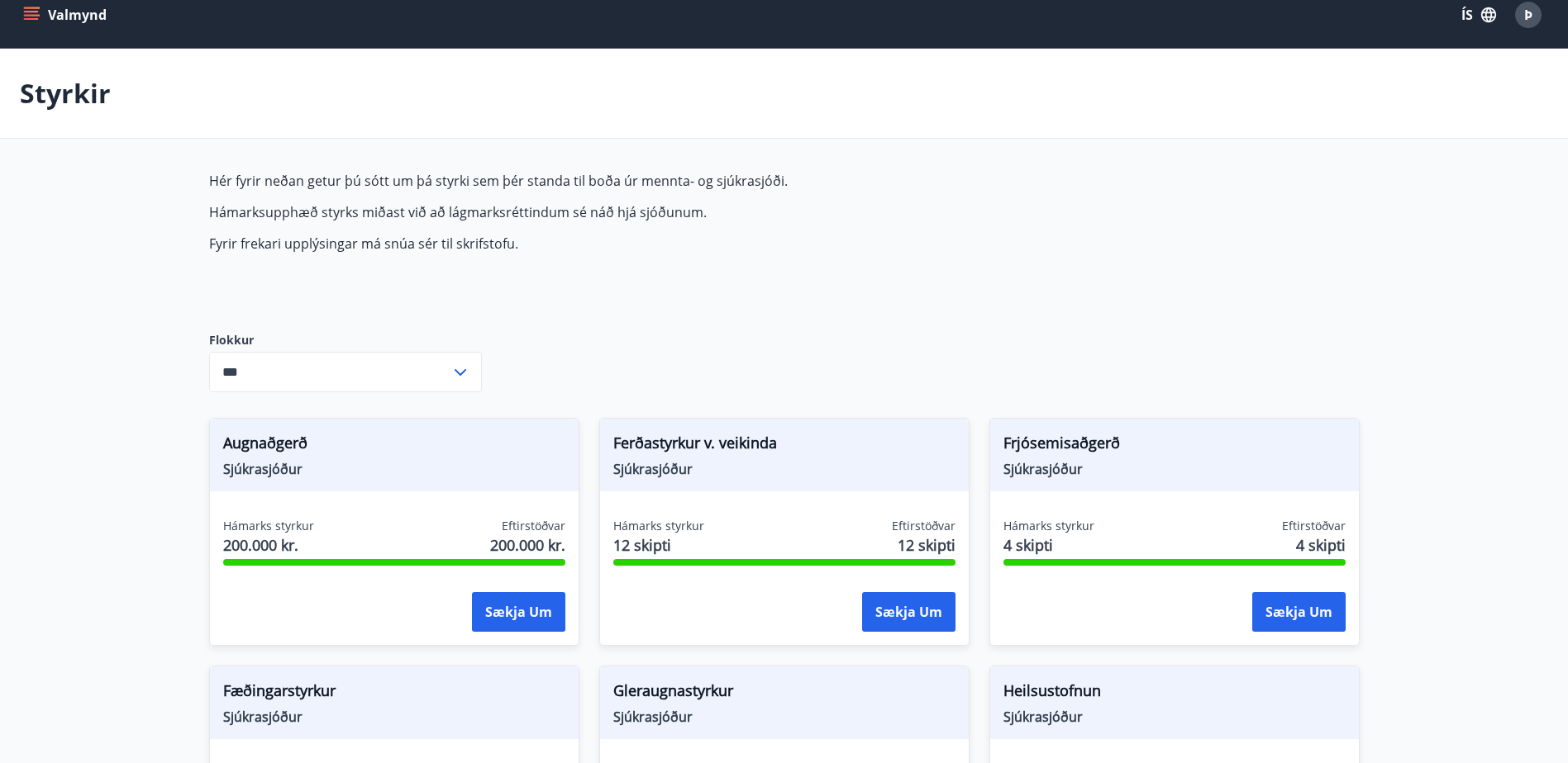
scroll to position [0, 0]
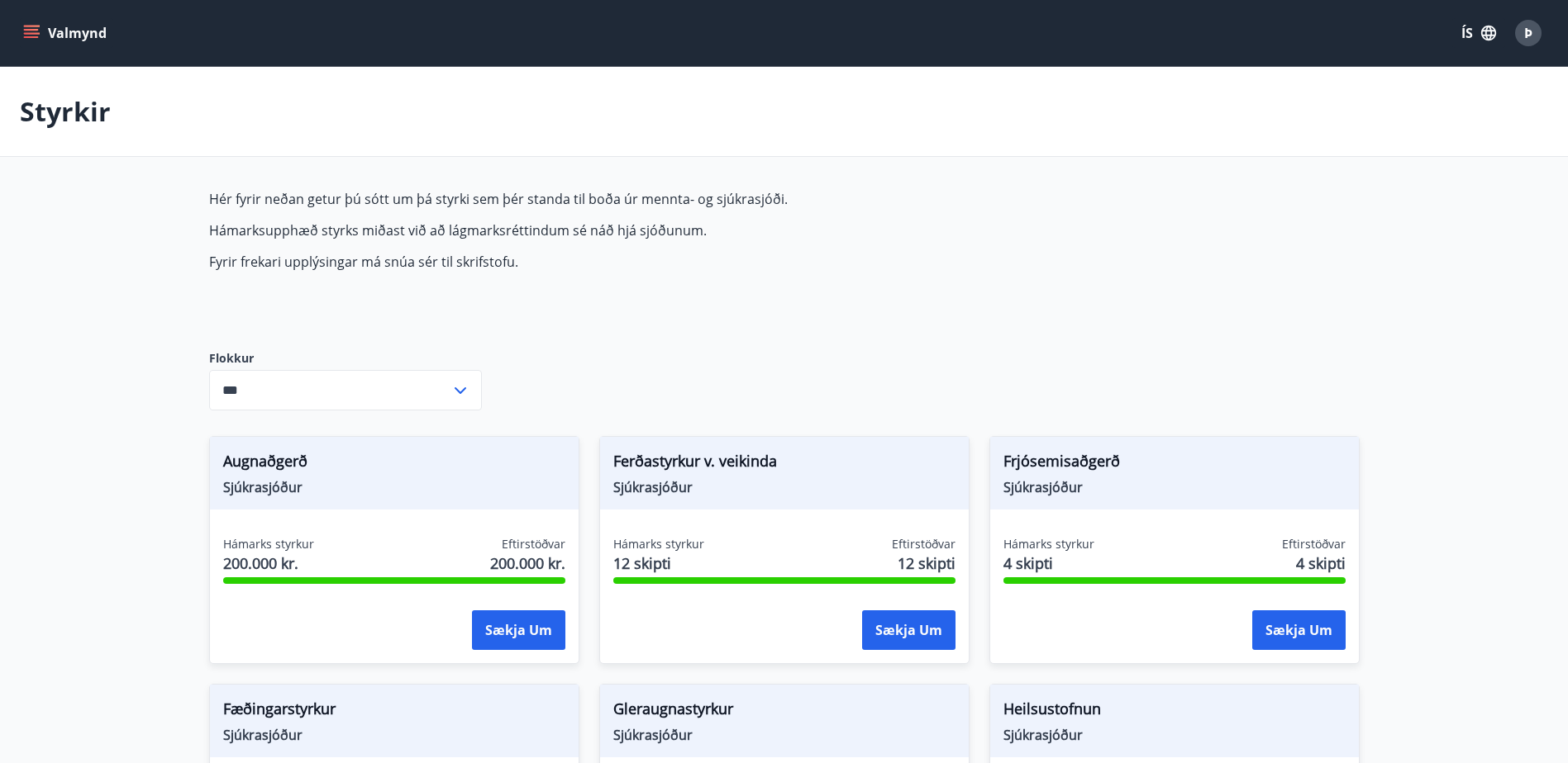
click at [17, 25] on div "Valmynd ÍS Þ" at bounding box center [784, 33] width 1568 height 66
click at [29, 35] on icon "menu" at bounding box center [30, 32] width 16 height 16
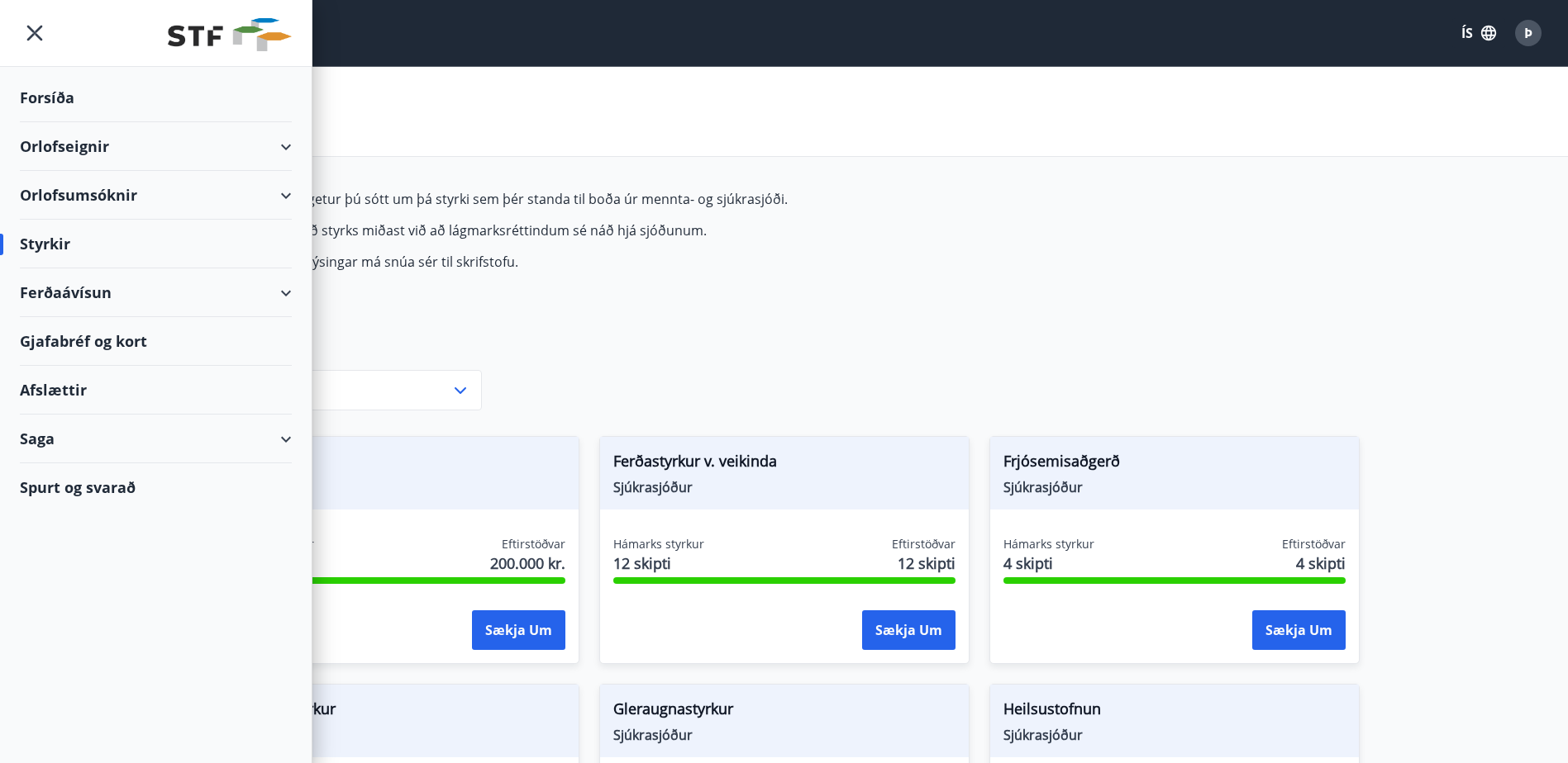
click at [282, 440] on div "Saga" at bounding box center [155, 438] width 272 height 48
click at [86, 487] on div "Spurt og svarað" at bounding box center [155, 488] width 272 height 48
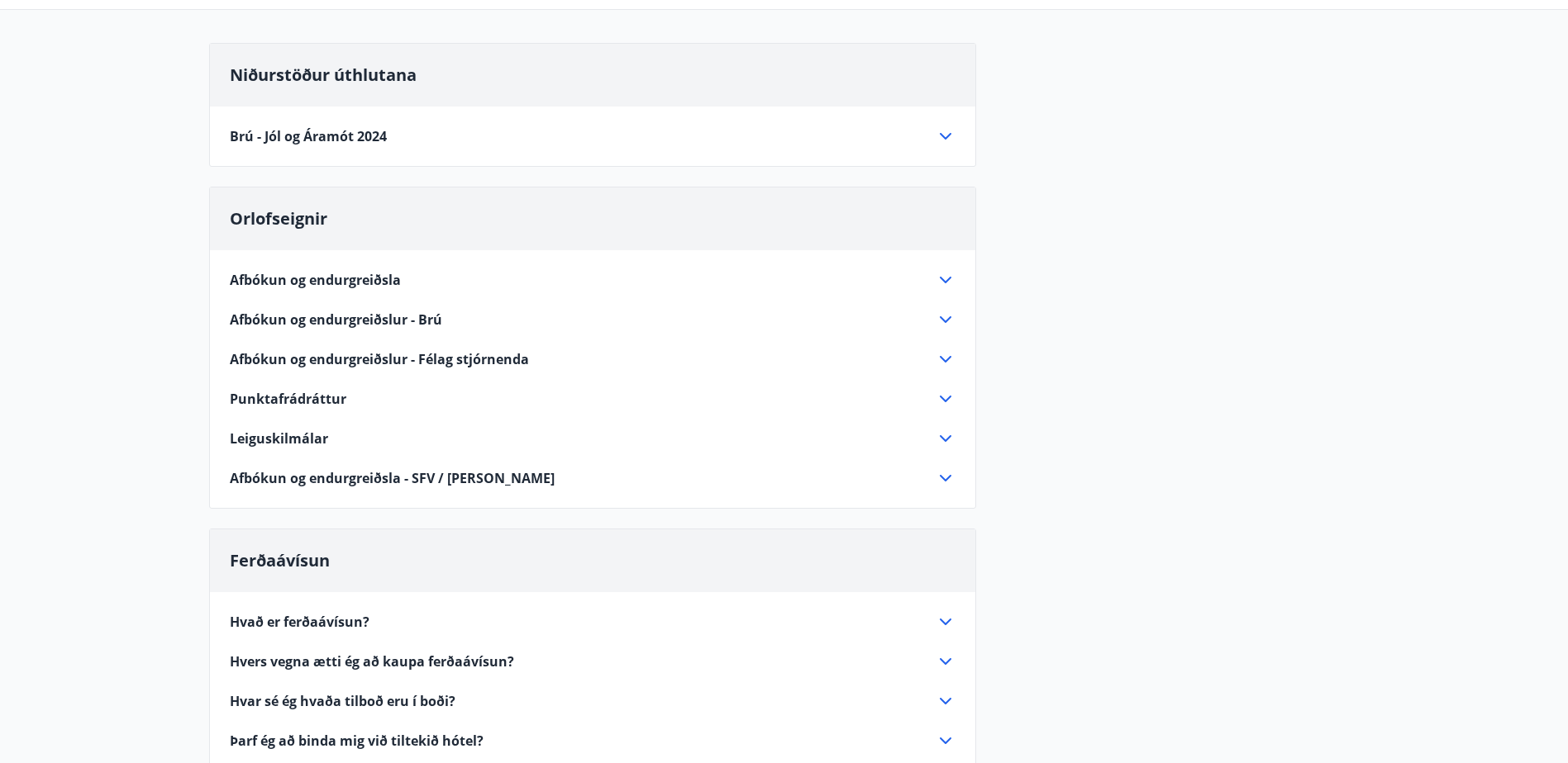
scroll to position [166, 0]
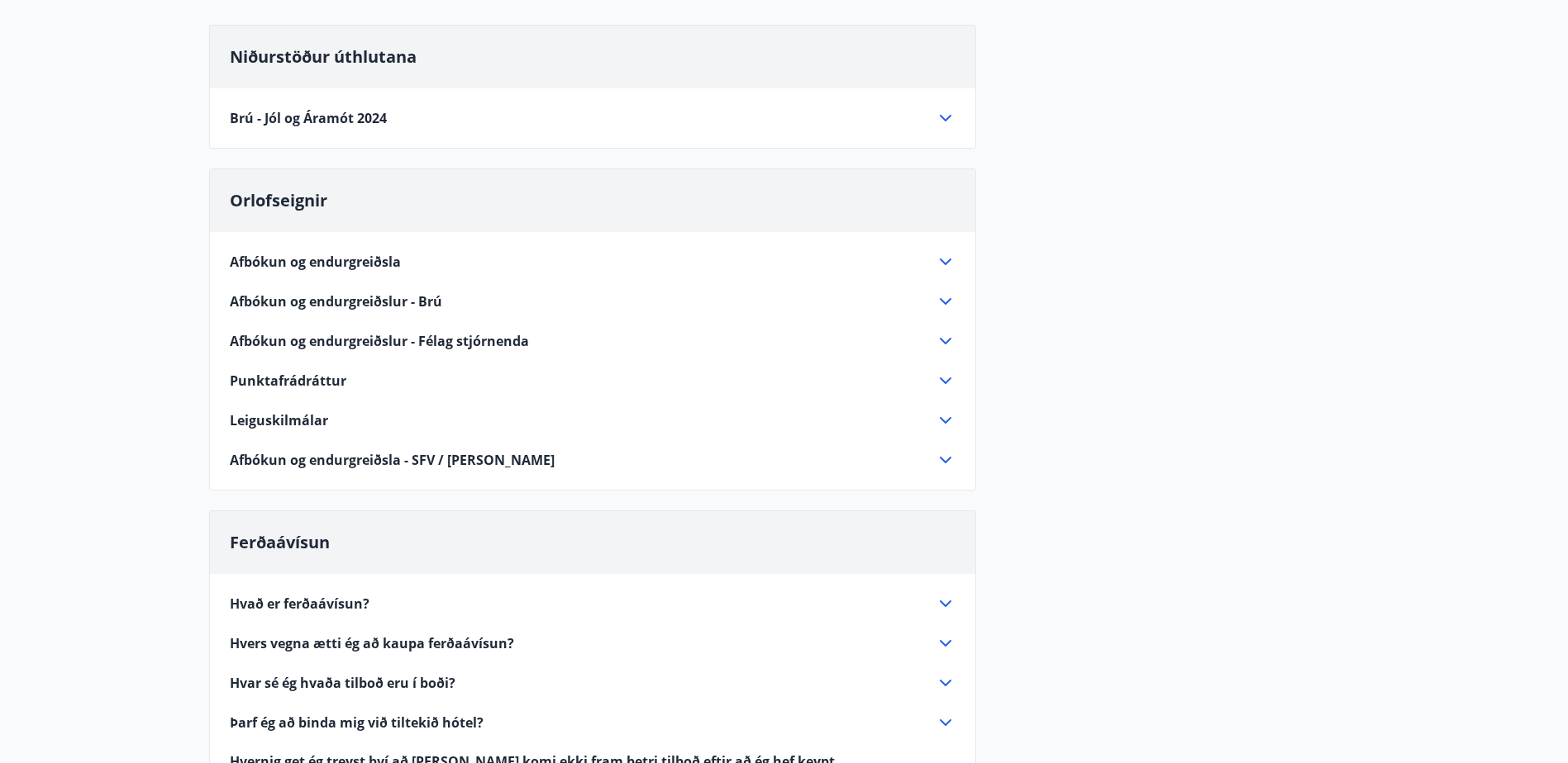
click at [292, 377] on span "Punktafrádráttur" at bounding box center [288, 381] width 116 height 18
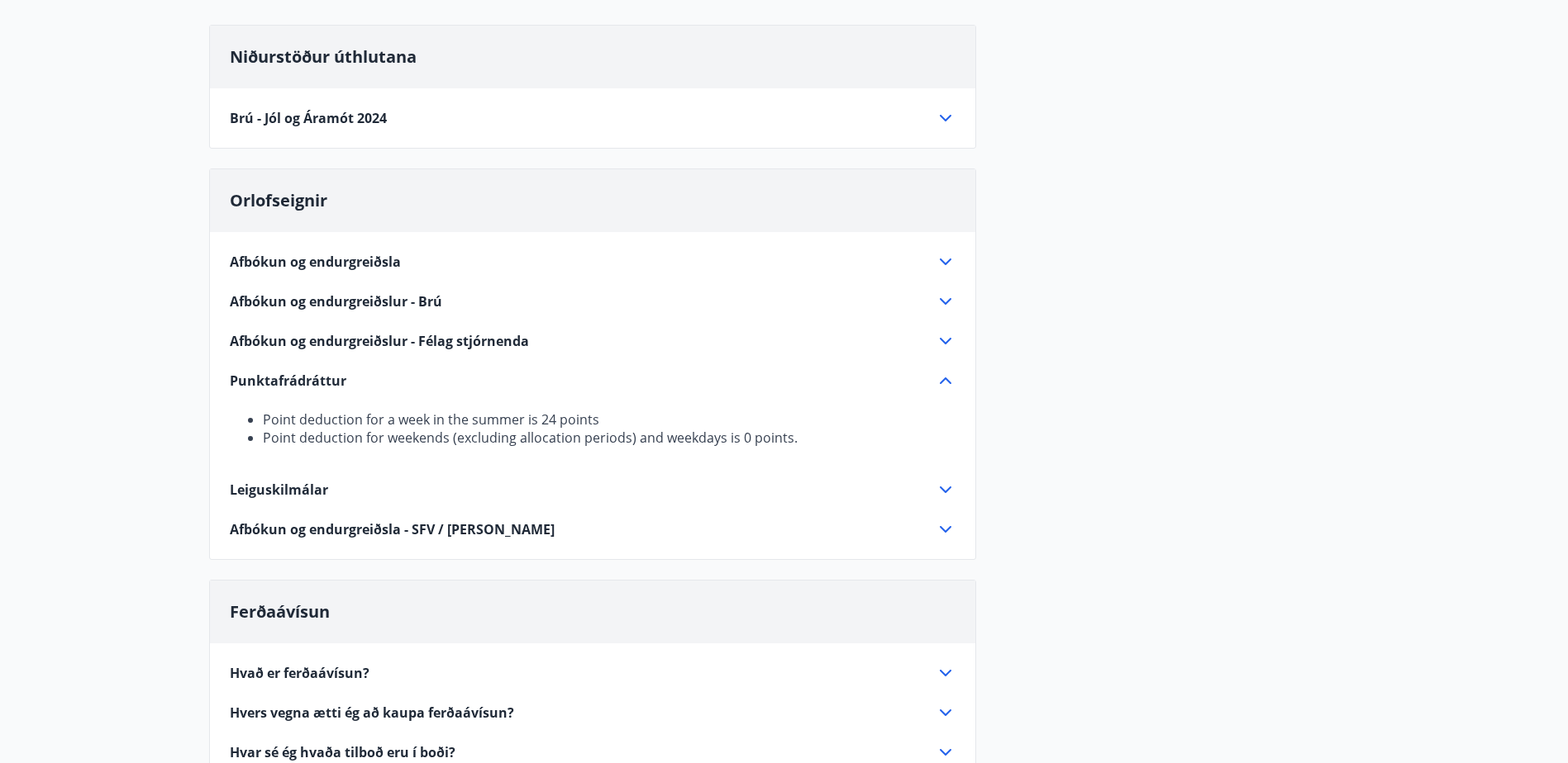
click at [292, 377] on span "Punktafrádráttur" at bounding box center [288, 381] width 116 height 18
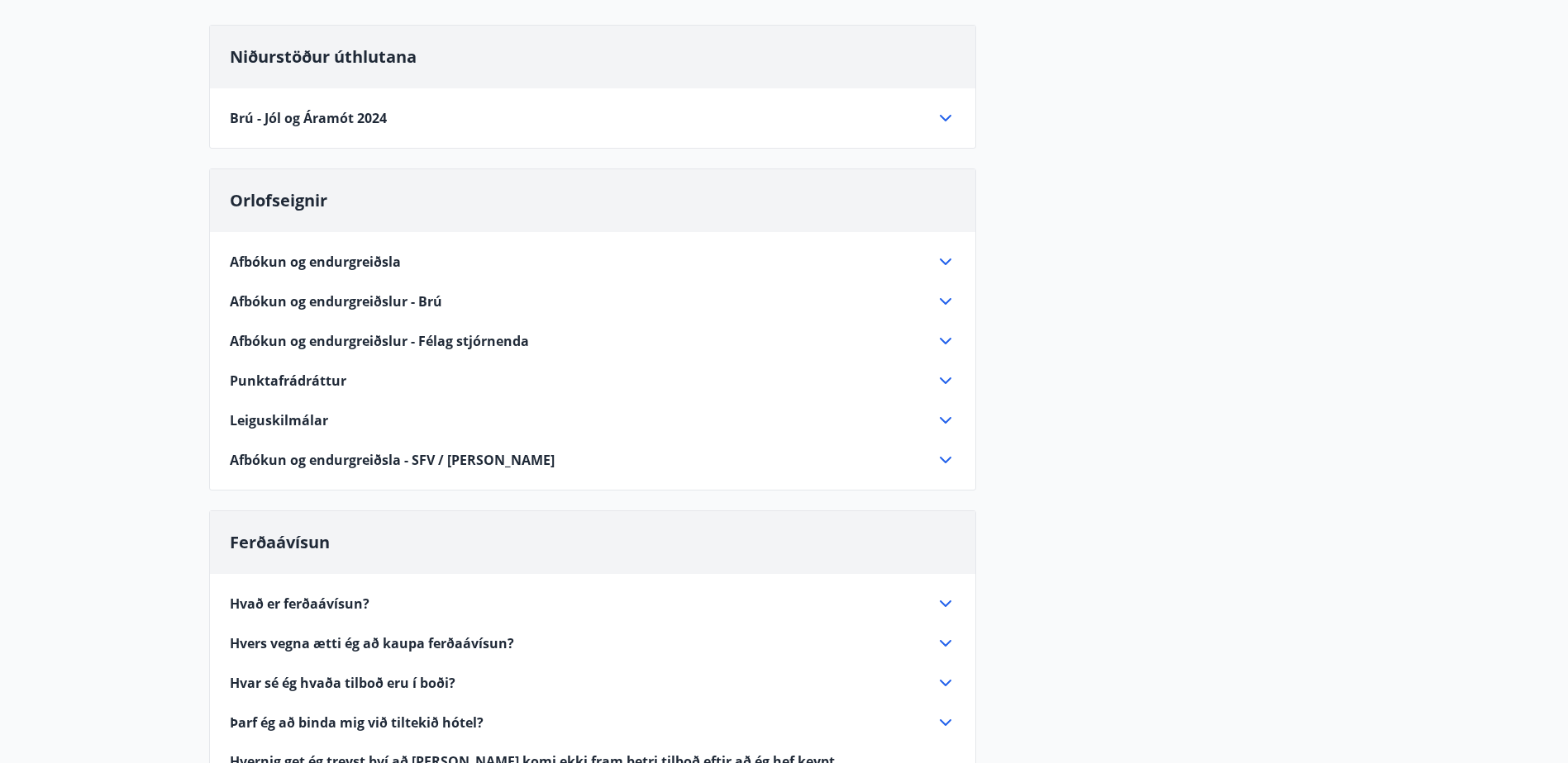
click at [944, 378] on icon at bounding box center [945, 381] width 20 height 20
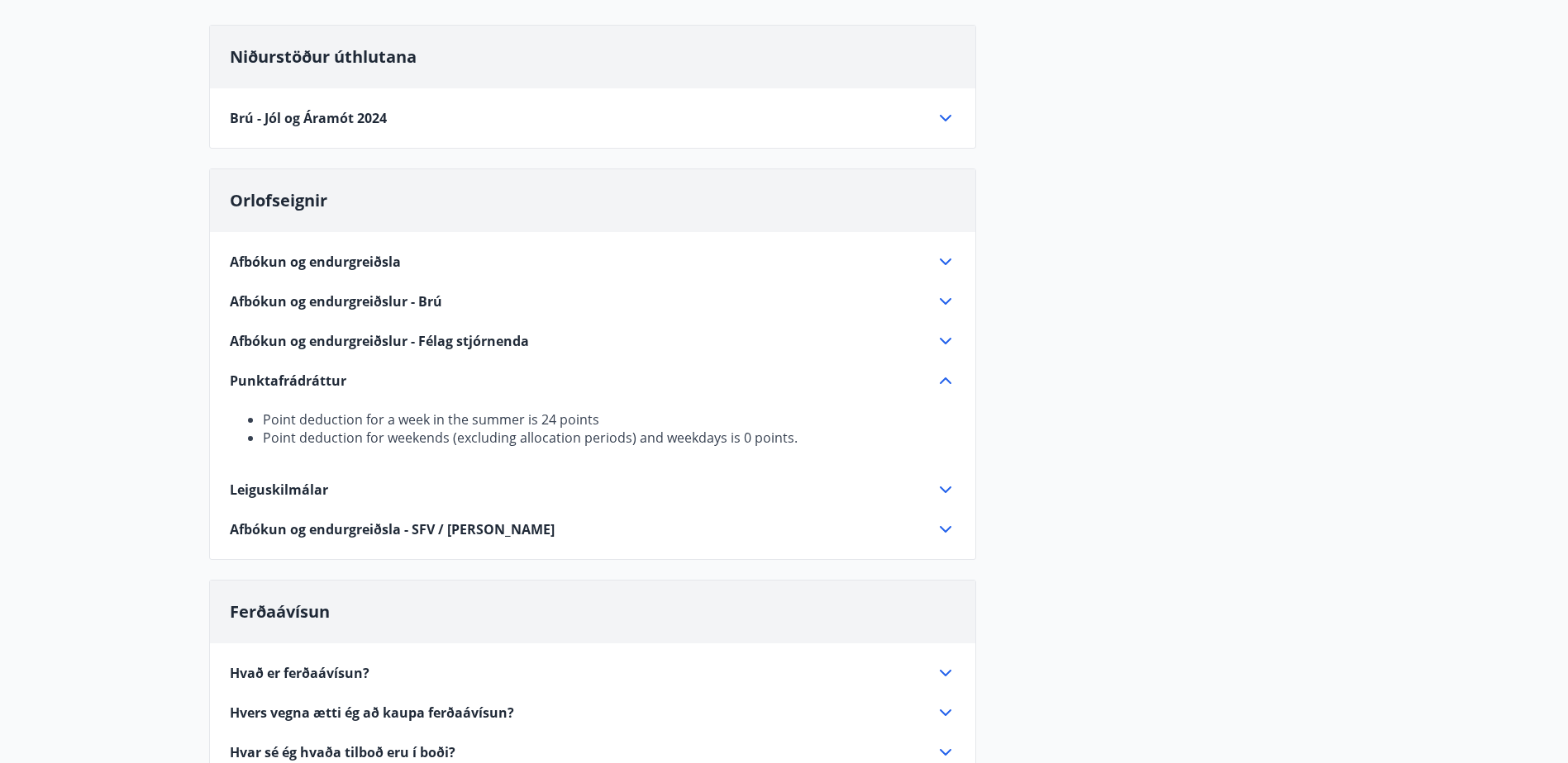
click at [944, 378] on icon at bounding box center [945, 381] width 20 height 20
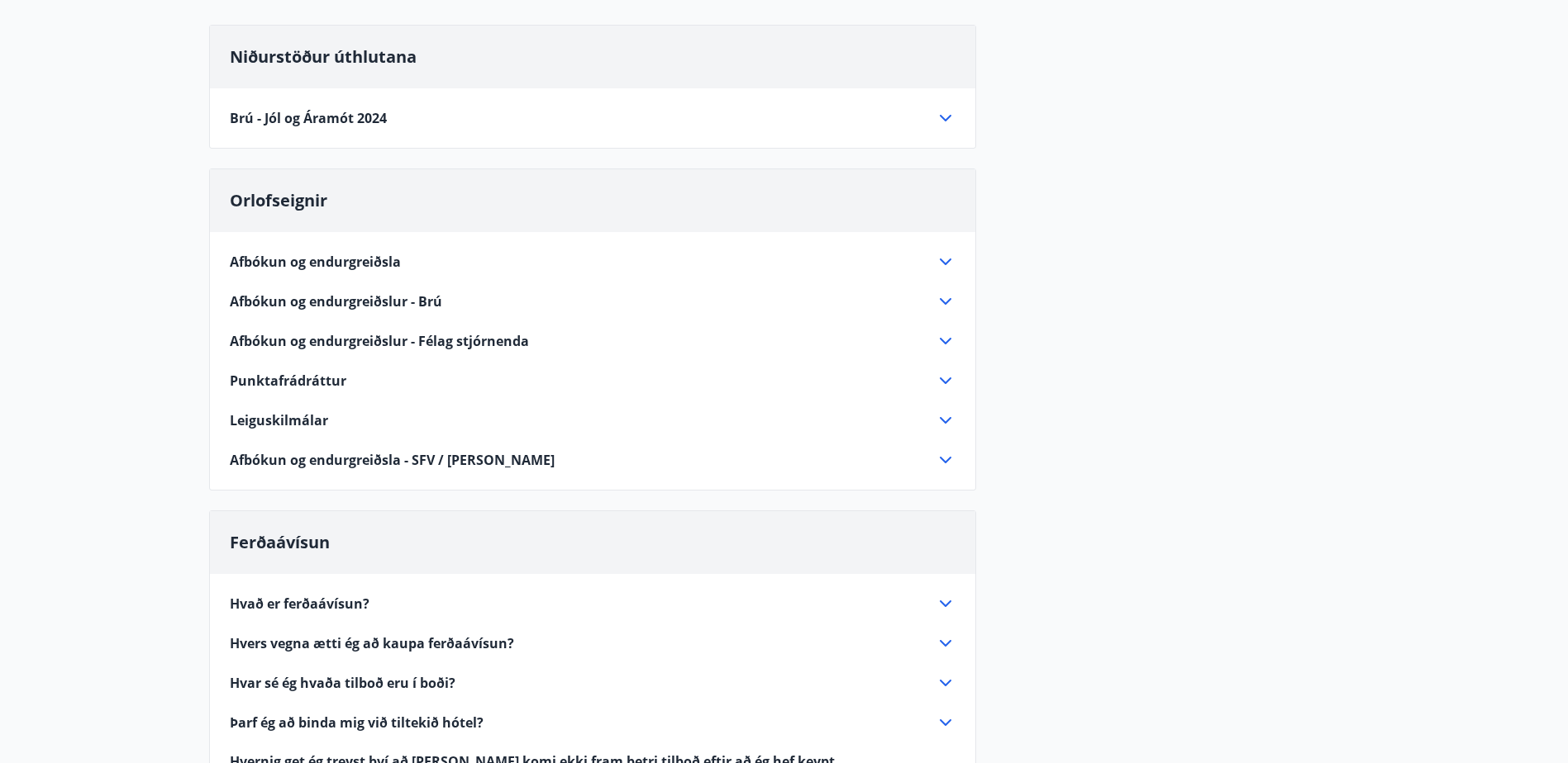
click at [944, 378] on icon at bounding box center [945, 381] width 20 height 20
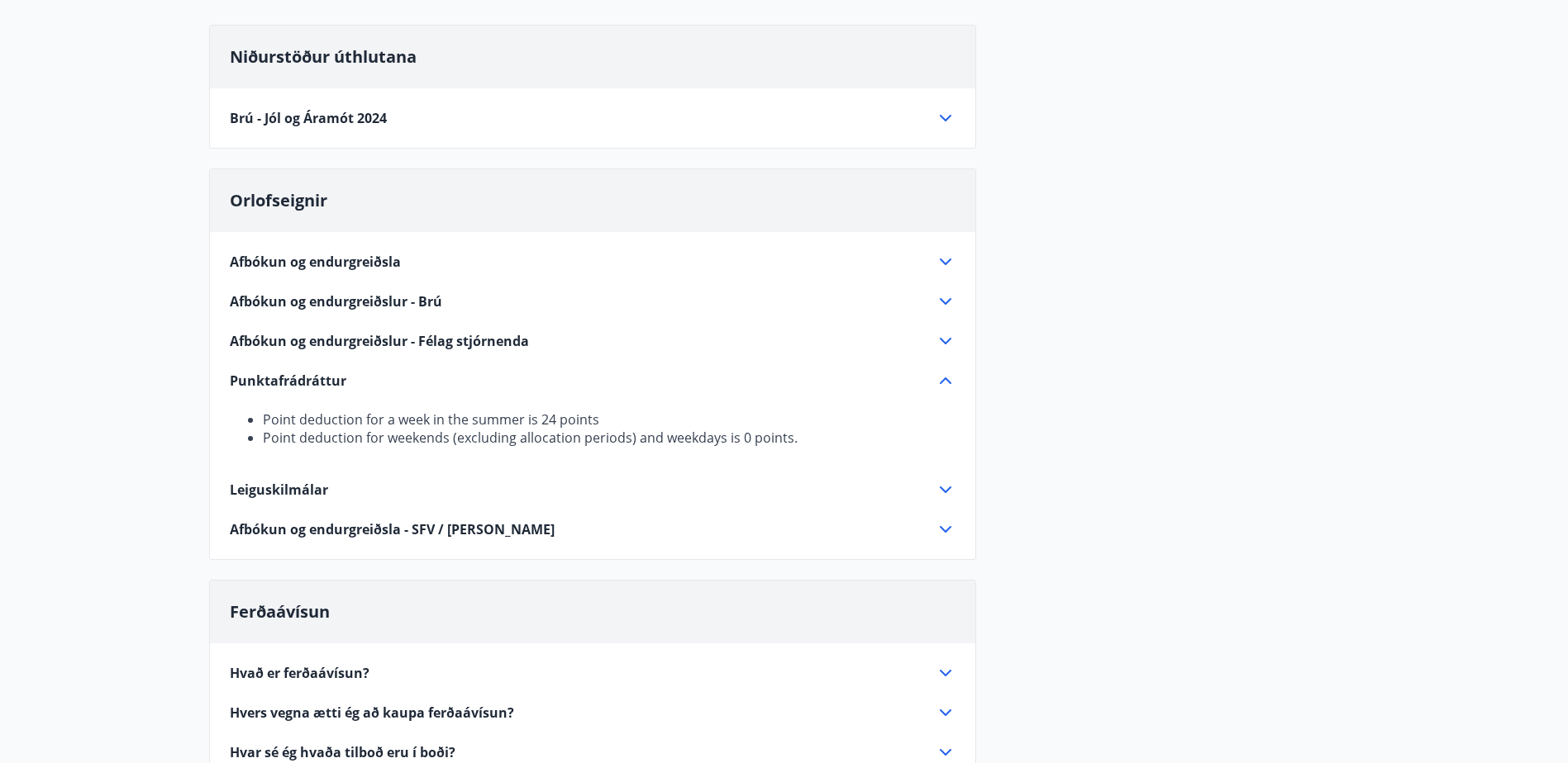
click at [944, 378] on icon at bounding box center [945, 381] width 20 height 20
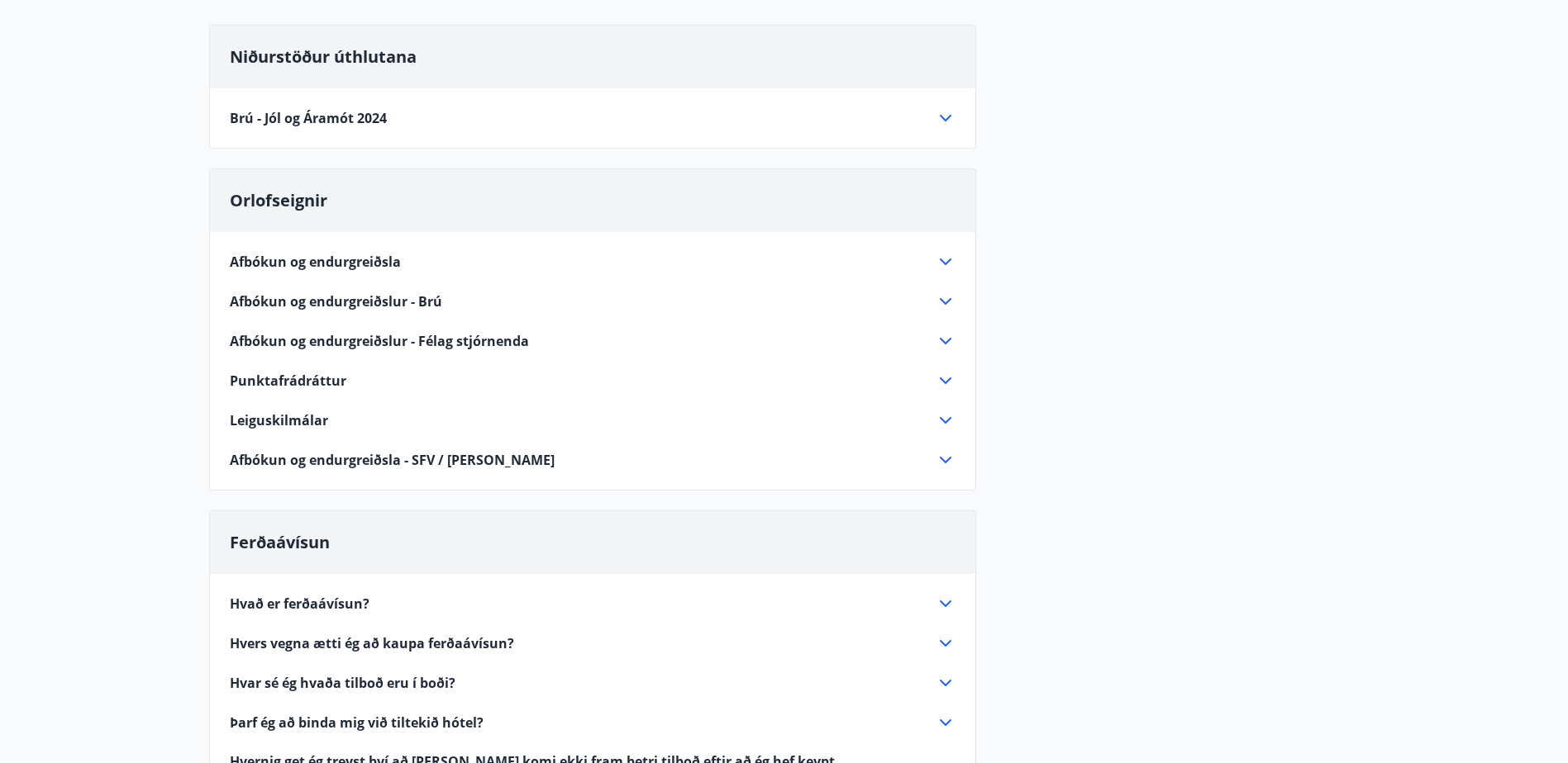
click at [292, 419] on span "Leiguskilmálar" at bounding box center [279, 420] width 98 height 18
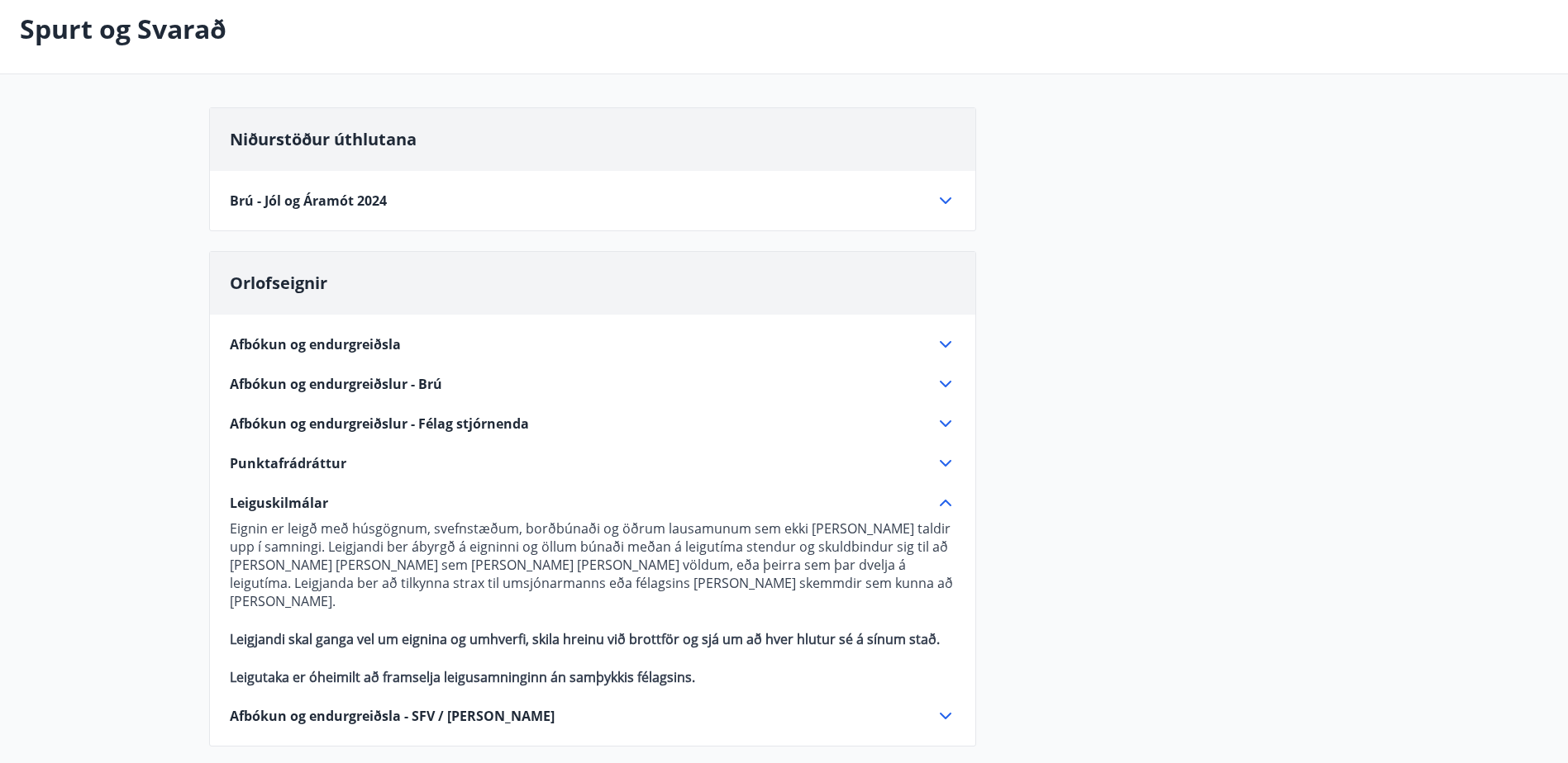
scroll to position [0, 0]
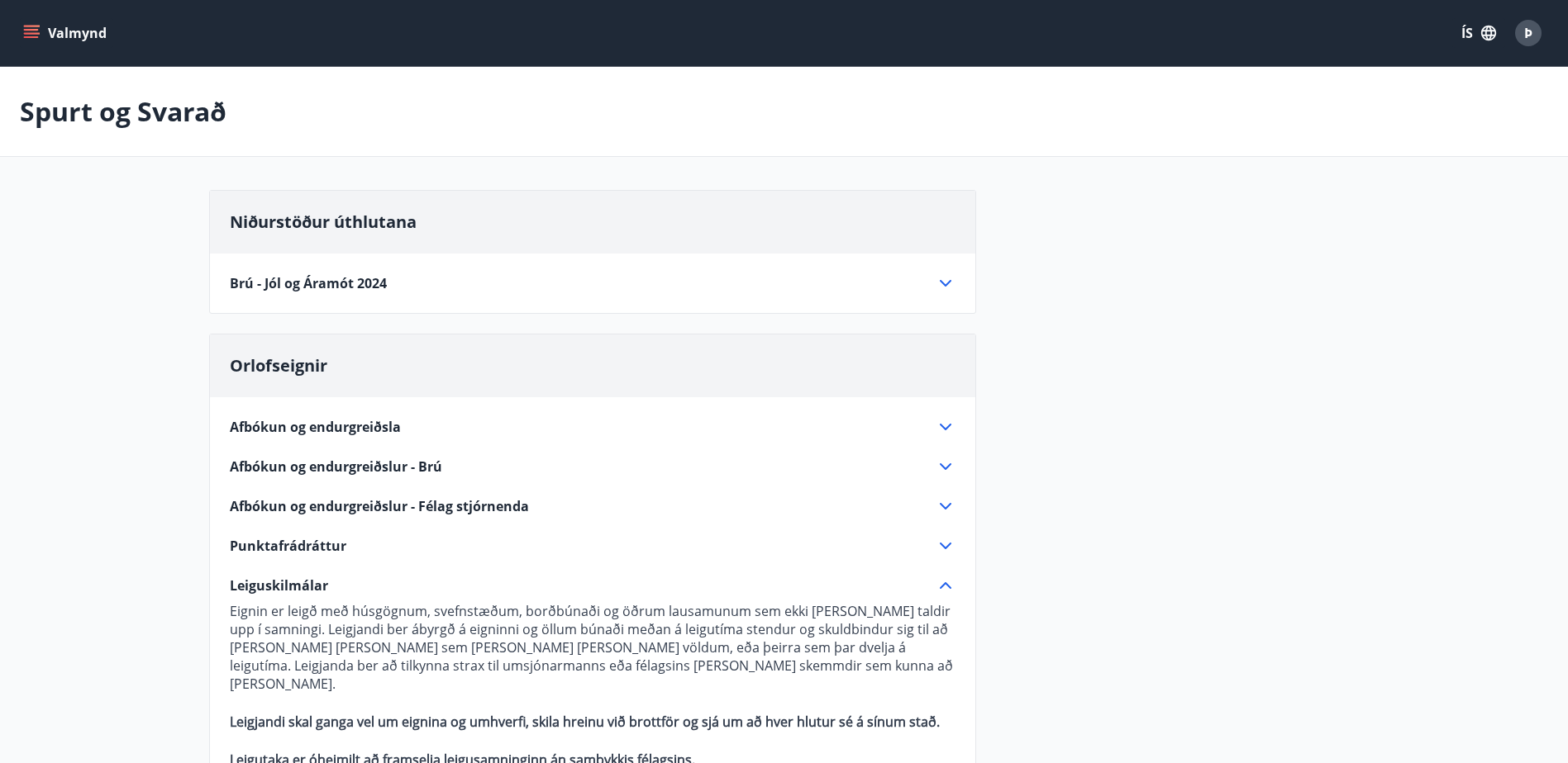
click at [28, 27] on icon "menu" at bounding box center [32, 27] width 18 height 2
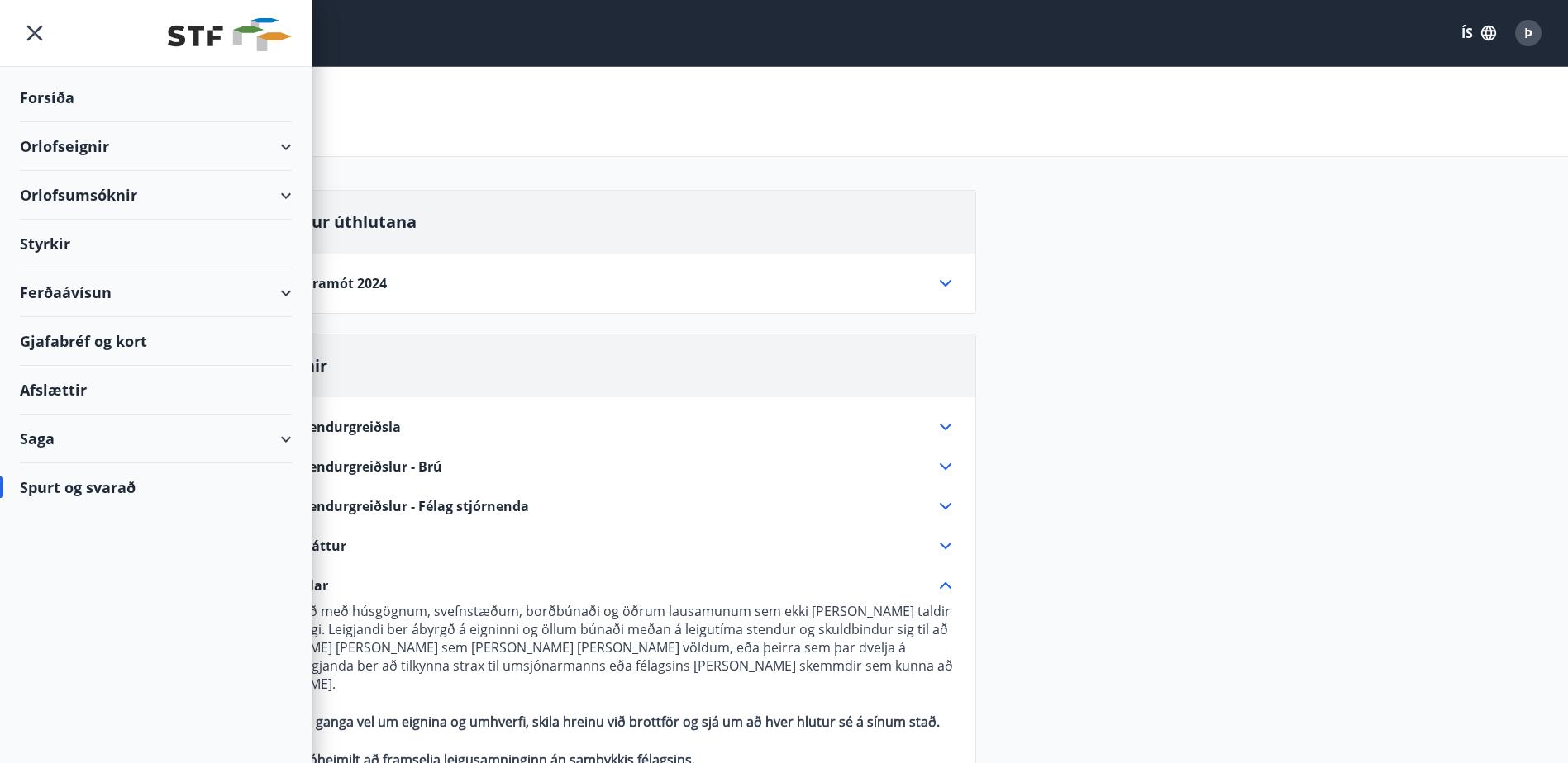
click at [62, 341] on div "Gjafabréf og kort" at bounding box center [155, 341] width 272 height 48
